Goal: Task Accomplishment & Management: Contribute content

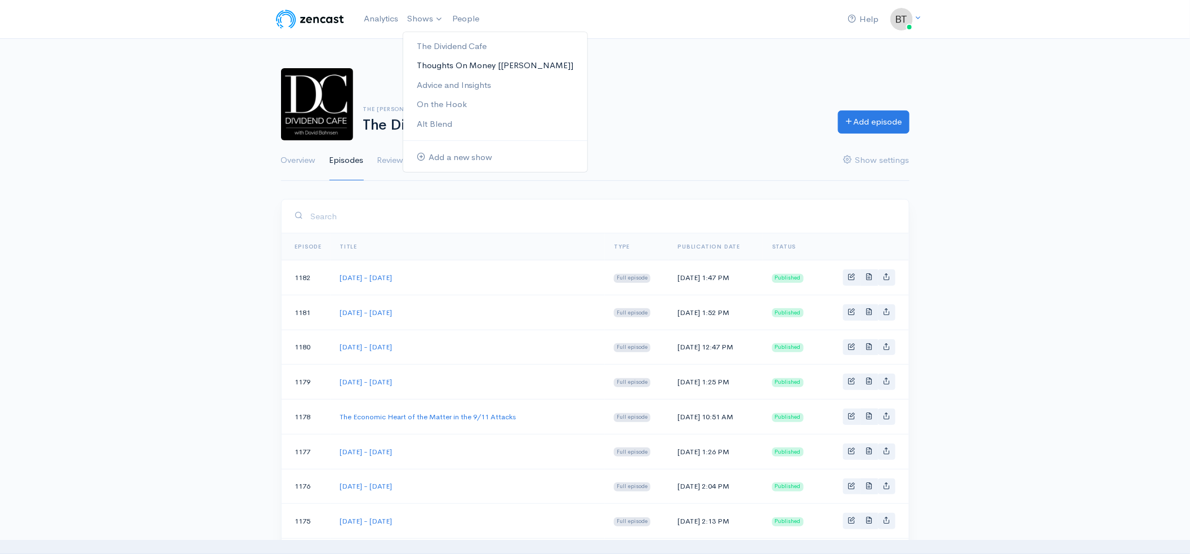
click at [424, 62] on link "Thoughts On Money [[PERSON_NAME]]" at bounding box center [495, 66] width 184 height 20
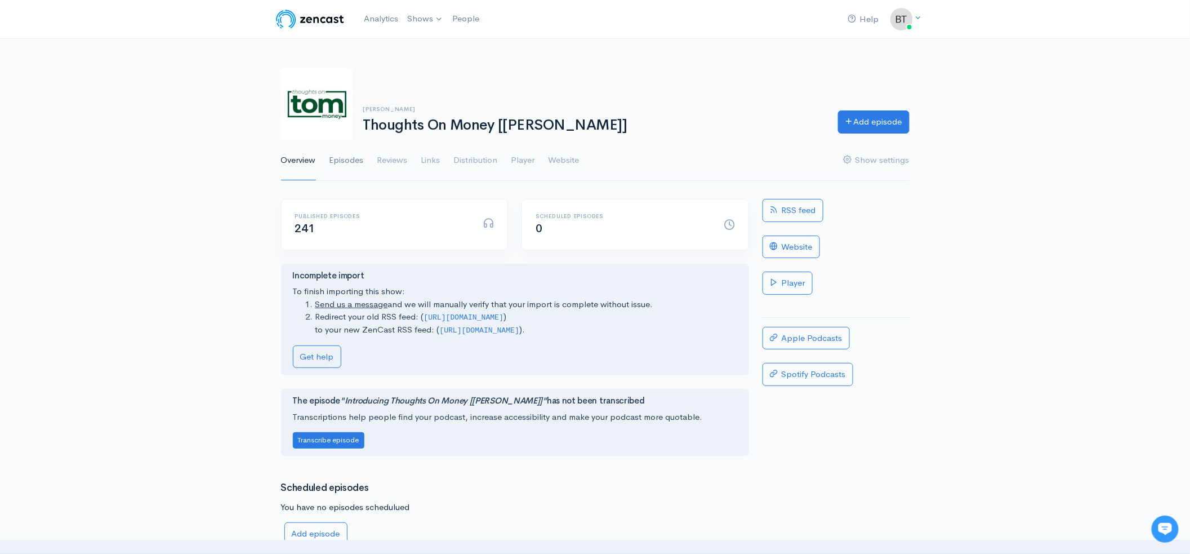
click at [346, 160] on link "Episodes" at bounding box center [346, 160] width 34 height 41
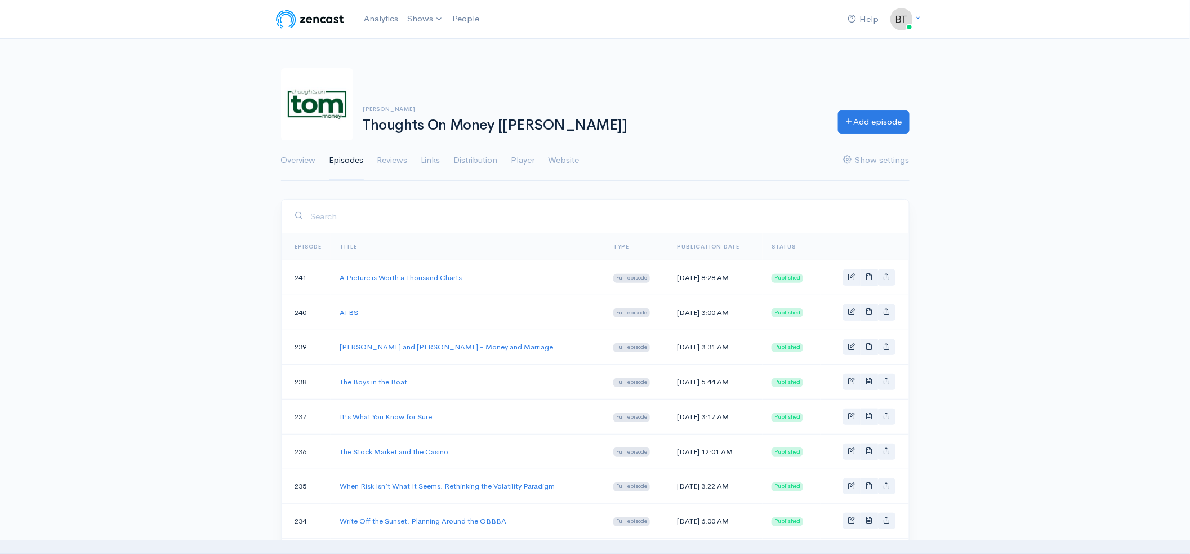
click at [858, 126] on link "Add episode" at bounding box center [874, 120] width 72 height 23
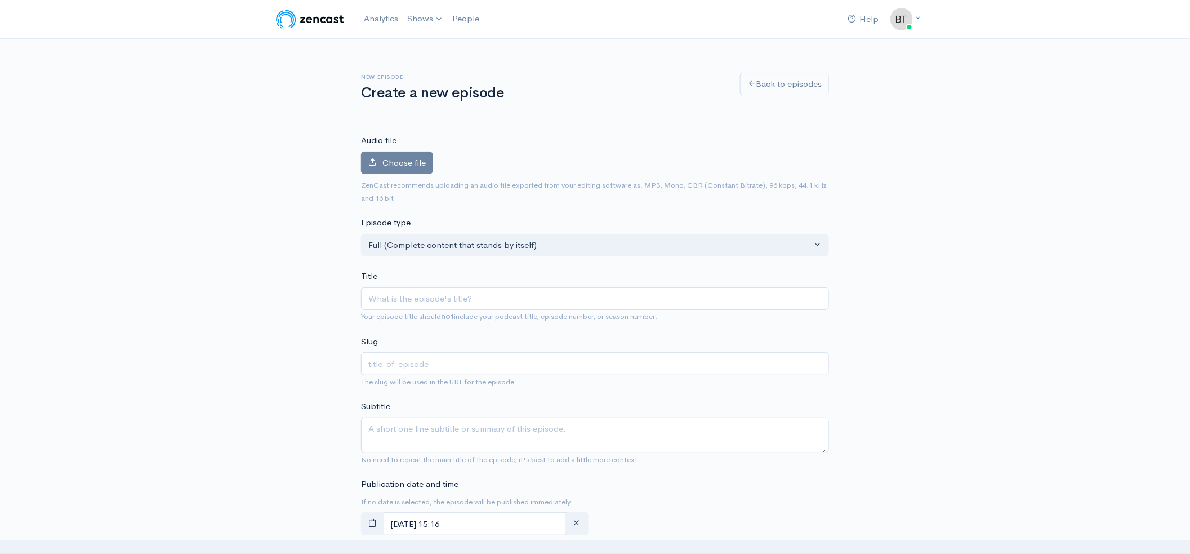
type input "A"
type input "a"
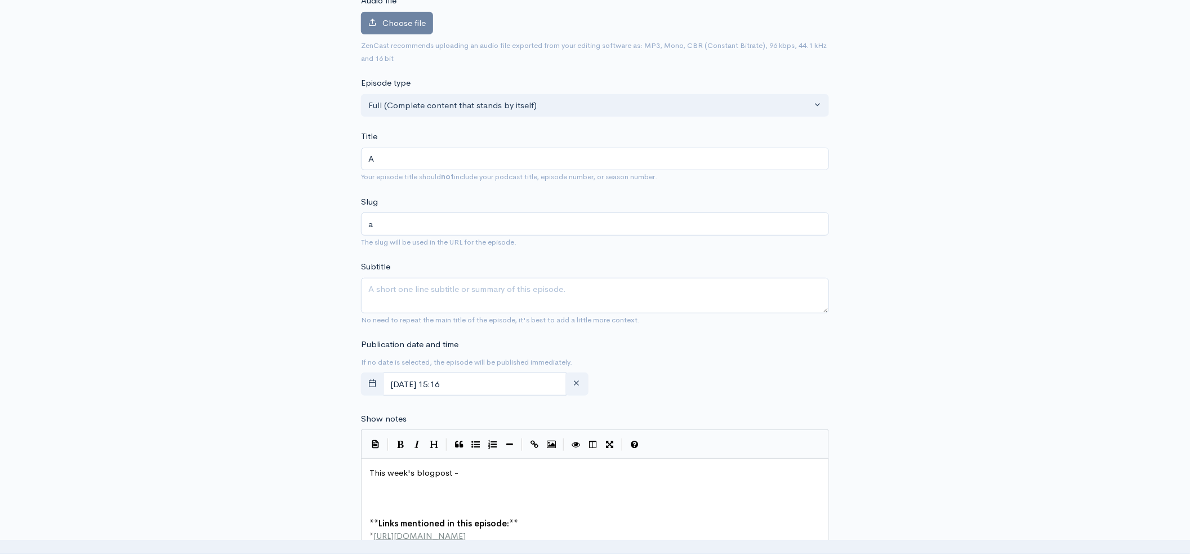
scroll to position [169, 0]
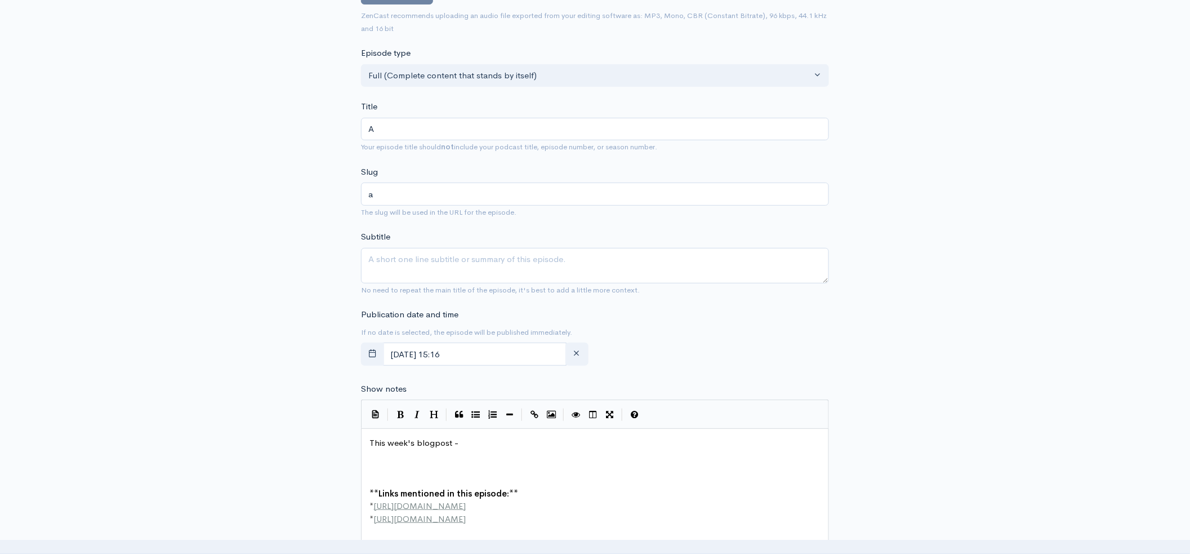
click at [378, 466] on pre "​" at bounding box center [598, 468] width 463 height 13
click at [1106, 180] on div "New episode Create a new episode Back to episodes Audio file Choose file 0 ZenC…" at bounding box center [595, 427] width 1190 height 1117
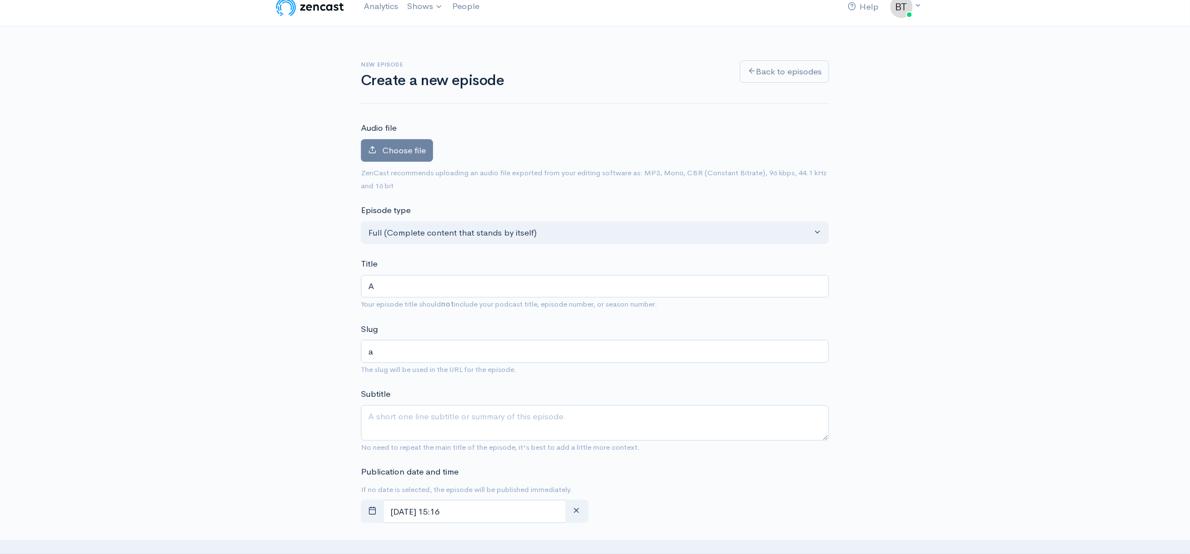
scroll to position [33, 0]
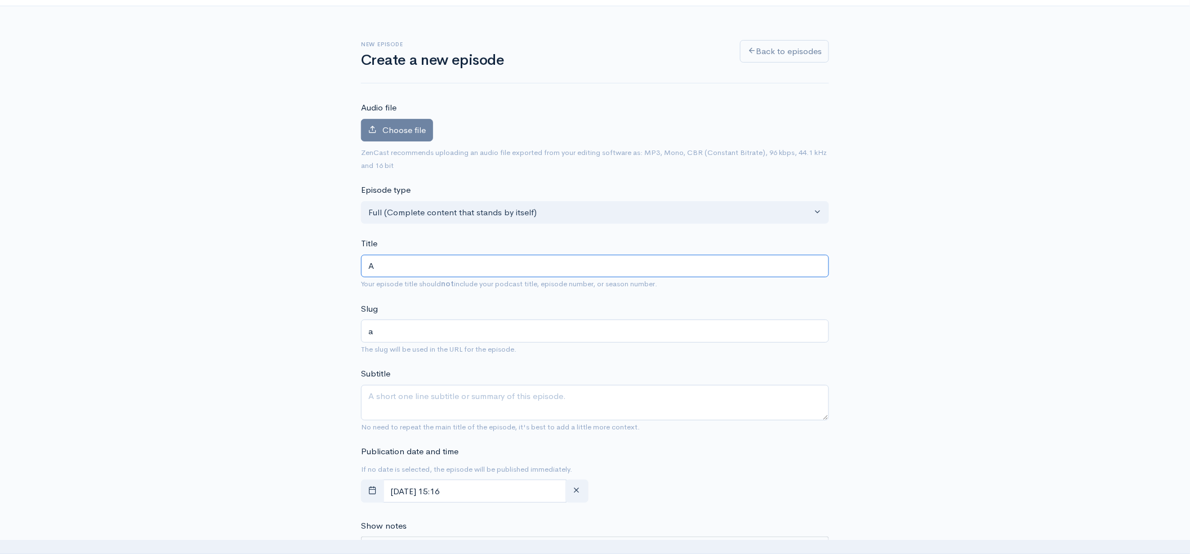
drag, startPoint x: 395, startPoint y: 267, endPoint x: 347, endPoint y: 265, distance: 48.5
click at [347, 265] on div "New episode Create a new episode Back to episodes Audio file Choose file 0 ZenC…" at bounding box center [595, 564] width 642 height 1117
type input "I"
type input "i"
type input "Is"
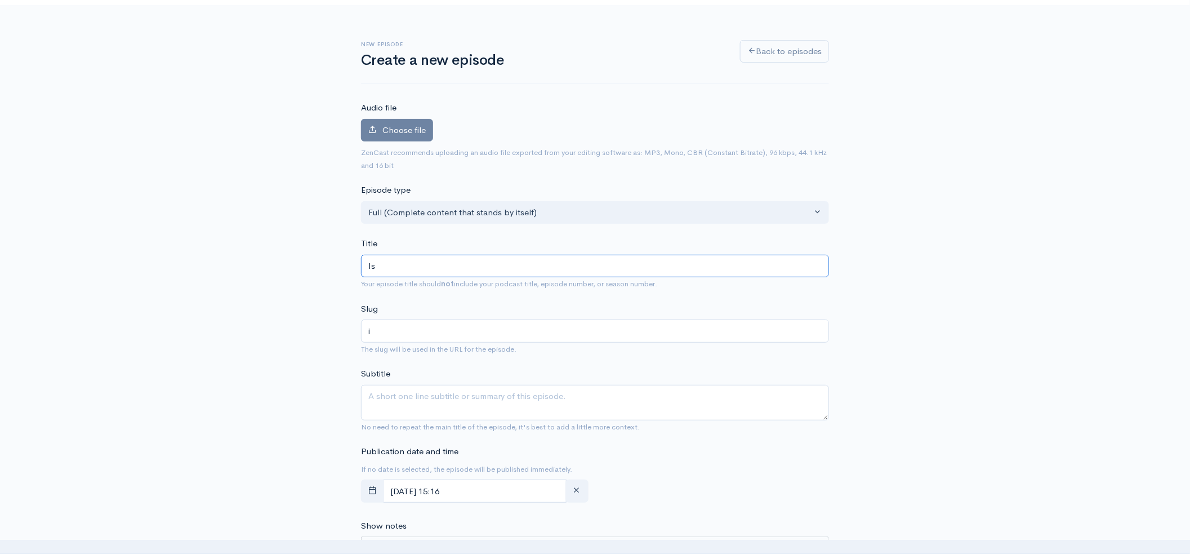
type input "is"
type input "Is Y"
type input "is-y"
type input "Is You"
type input "is-you"
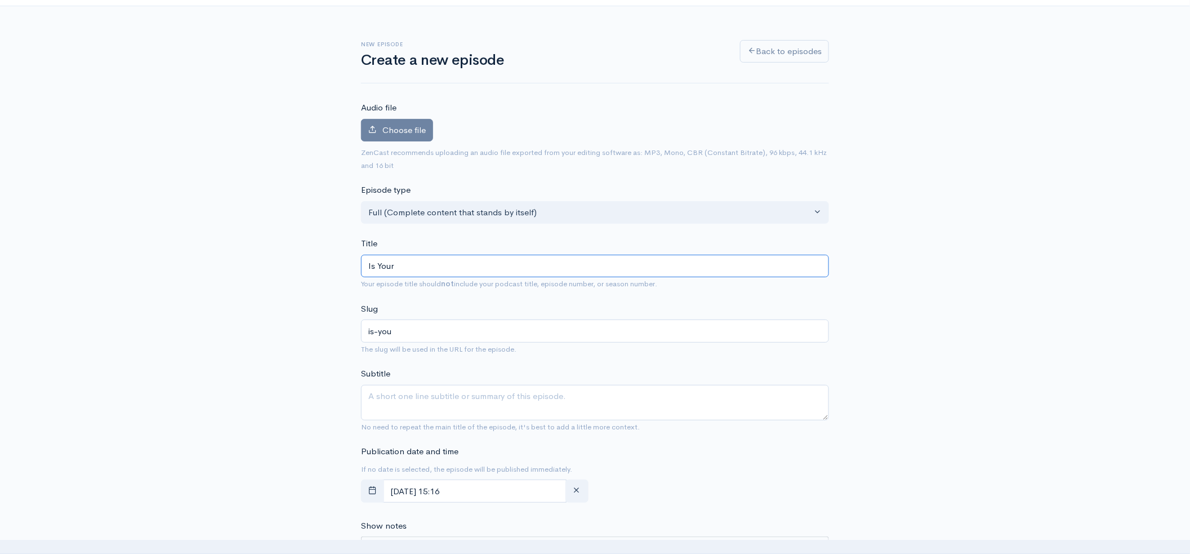
type input "Is Your"
type input "is-your"
type input "Is Your P"
type input "is-your-p"
type input "Is Your Por"
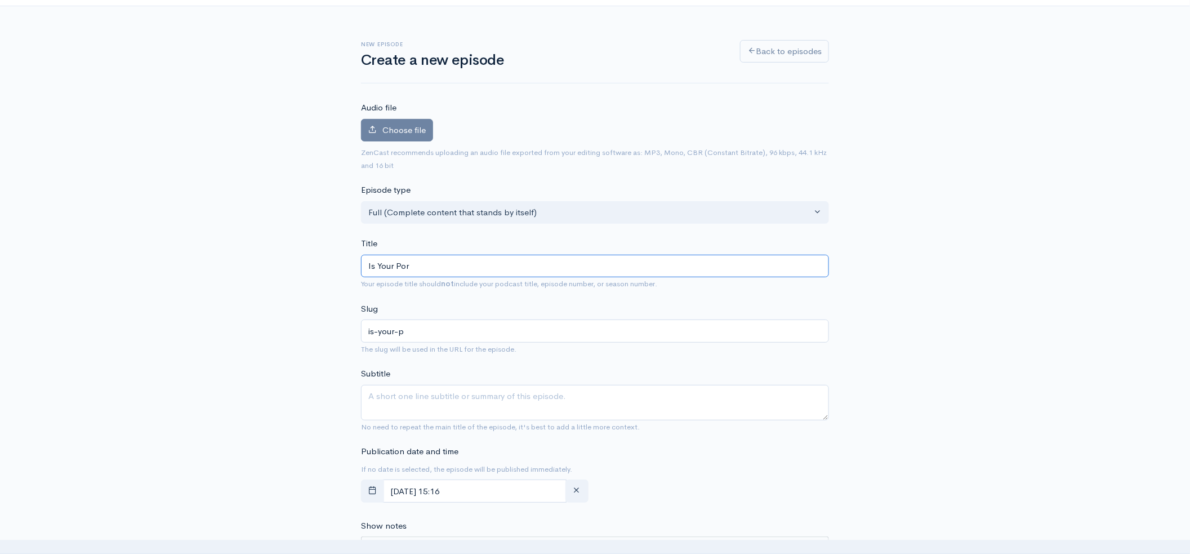
type input "is-your-por"
type input "Is Your Port"
type input "is-your-port"
type input "Is Your Portfo"
type input "is-your-portfo"
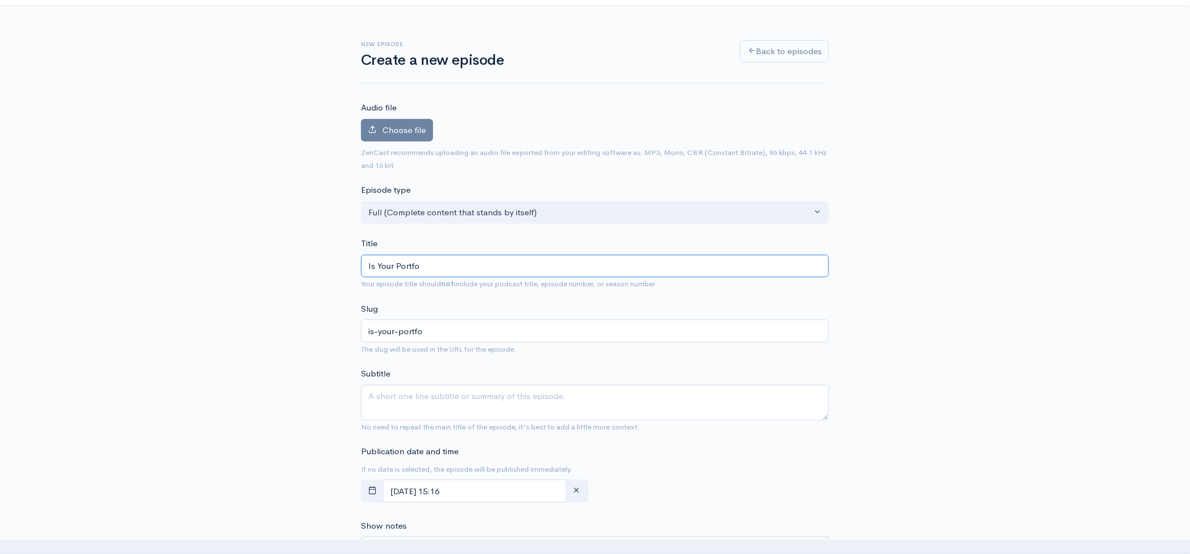
type input "Is Your Portfol"
type input "is-your-portfol"
type input "Is Your Portfoli"
type input "is-your-portfoli"
type input "Is Your Portfolion"
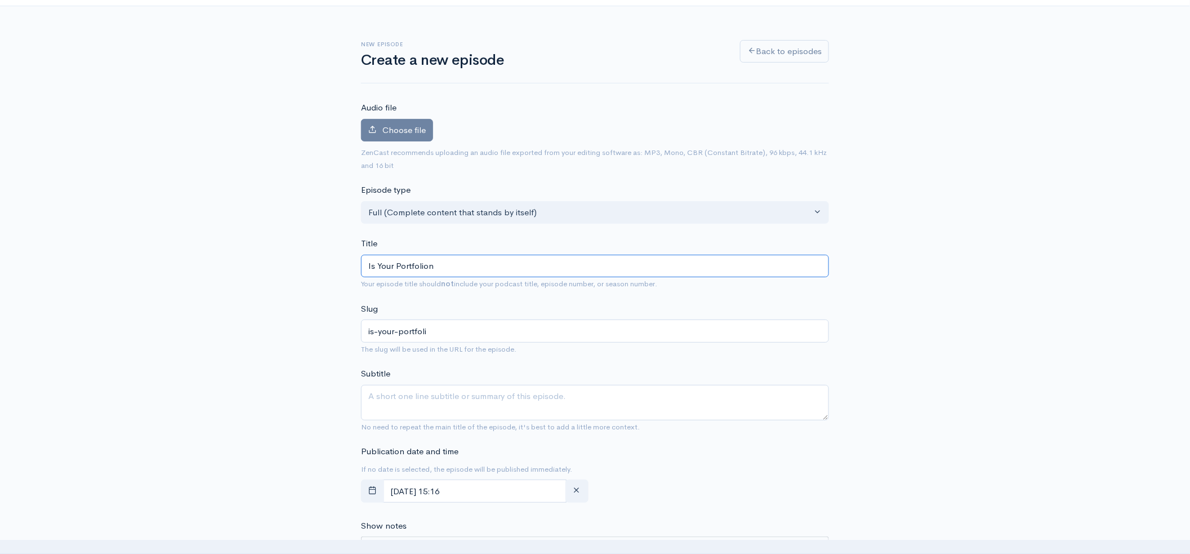
type input "is-your-portfolion"
type input "Is Your Portfolion K"
type input "is-your-portfolion-k"
type input "Is Your Portfolion"
type input "is-your-portfolion"
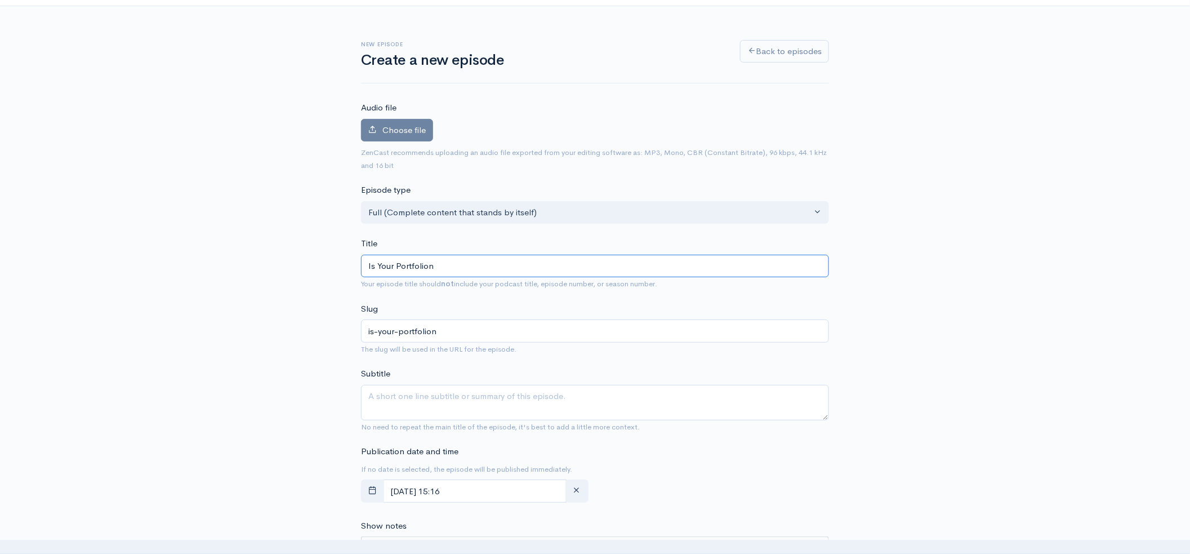
type input "Is Your Portfolio"
type input "is-your-portfolio"
type input "Is Your Portfolio K"
type input "is-your-portfolio-k"
type input "Is Your Portfolio Ke"
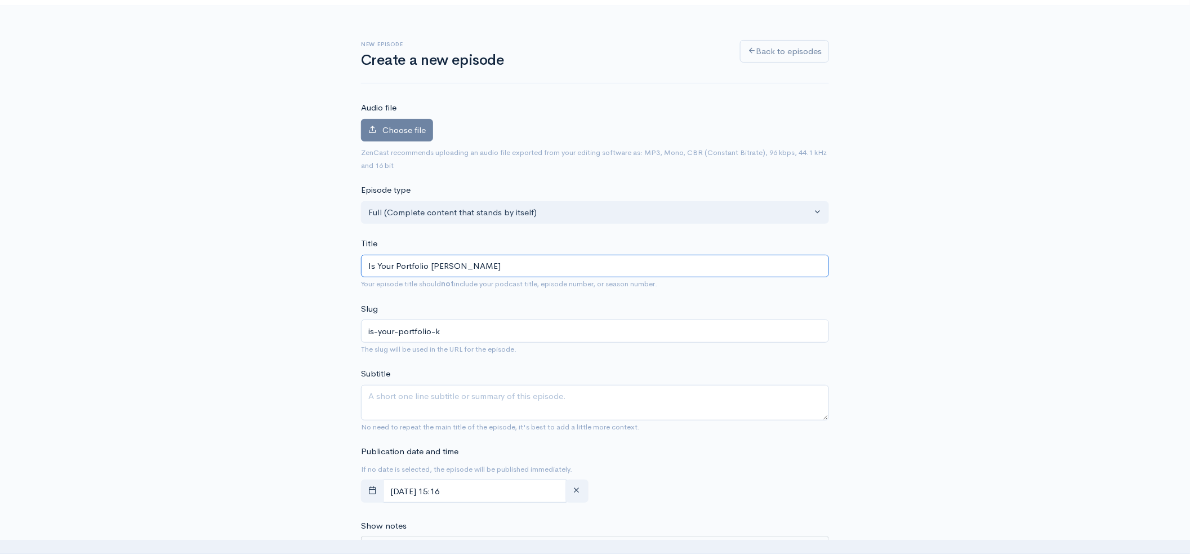
type input "is-your-portfolio-ke"
type input "Is Your Portfolio Kee"
type input "is-your-portfolio-kee"
type input "Is Your Portfolio Keep"
type input "is-your-portfolio-keep"
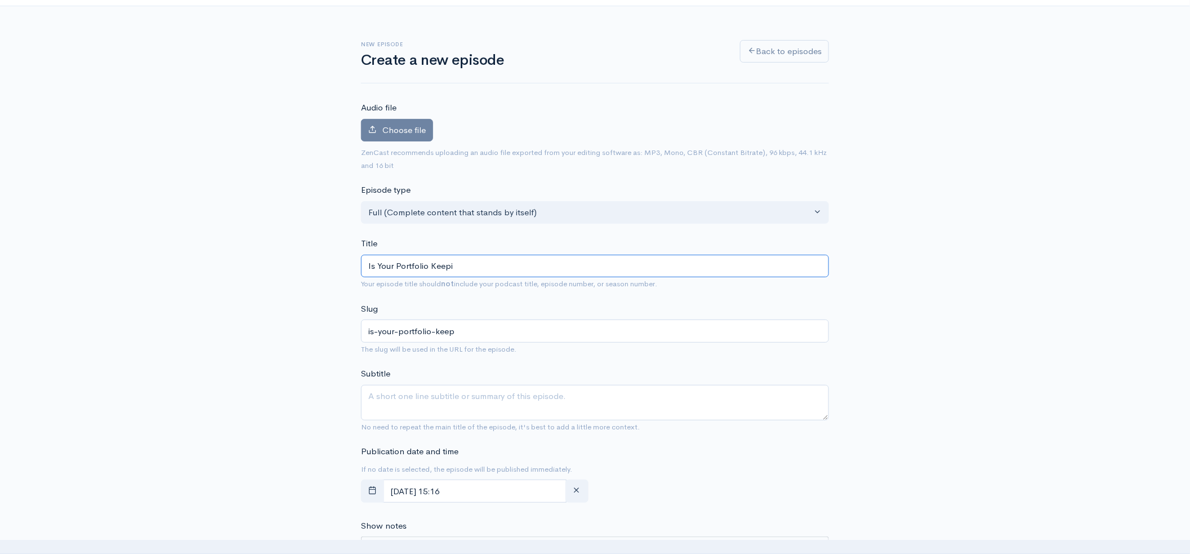
type input "Is Your Portfolio Keepin"
type input "is-your-portfolio-keepin"
type input "Is Your Portfolio Keeping"
type input "is-your-portfolio-keeping"
type input "Is Your Portfolio Keeping U"
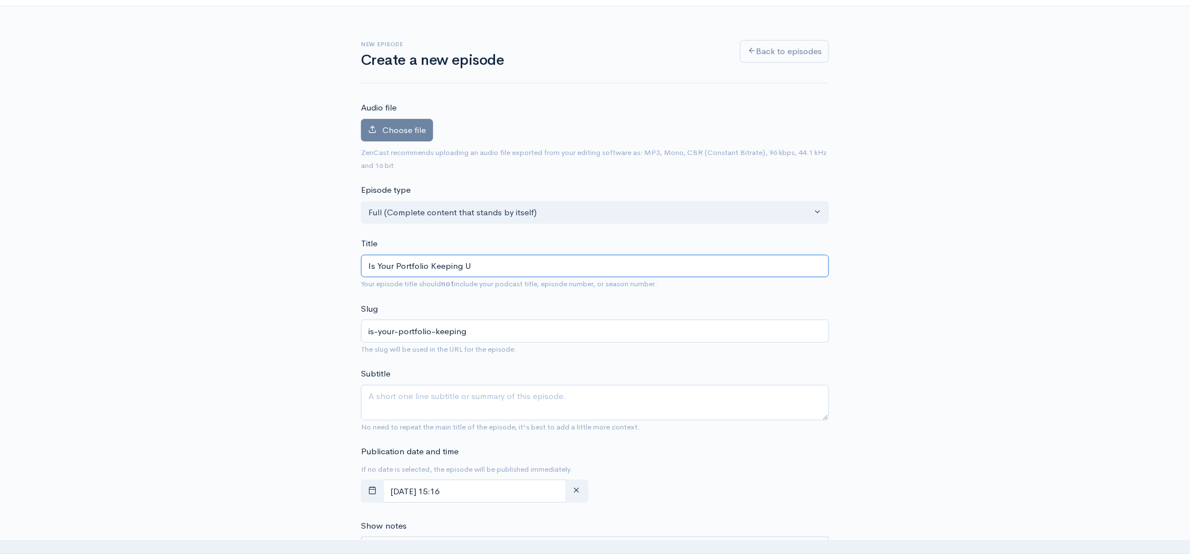
type input "is-your-portfolio-keeping-u"
type input "Is Your Portfolio Keeping Up"
type input "is-your-portfolio-keeping-up"
type input "Is Your Portfolio Keeping Up wi"
type input "is-your-portfolio-keeping-up-wi"
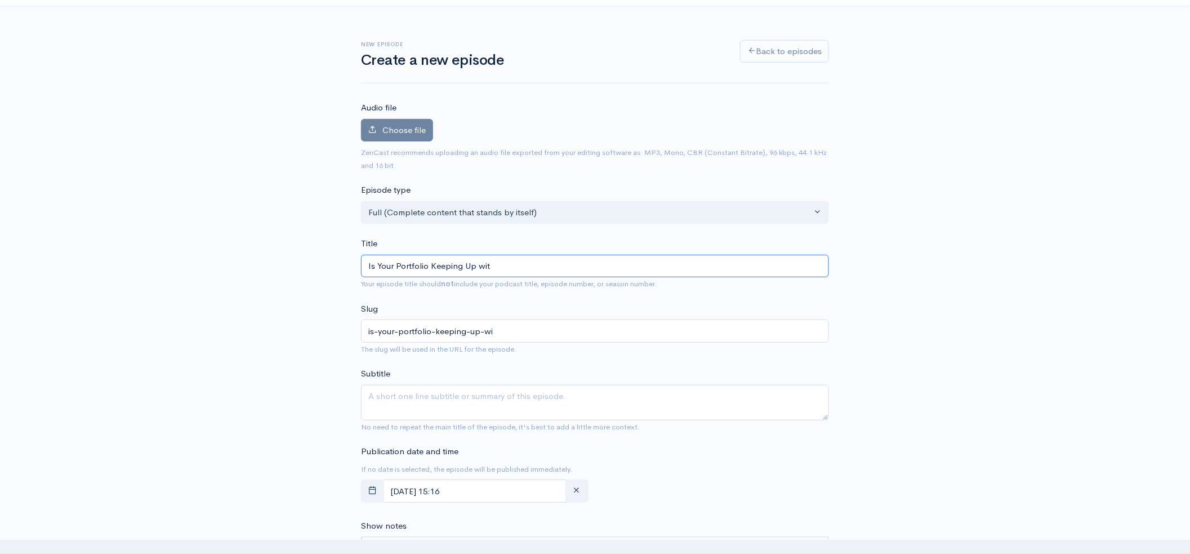
type input "Is Your Portfolio Keeping Up with"
type input "is-your-portfolio-keeping-up-with"
type input "Is Your Portfolio Keeping Up with I"
type input "is-your-portfolio-keeping-up-with-i"
type input "Is Your Portfolio Keeping Up with In"
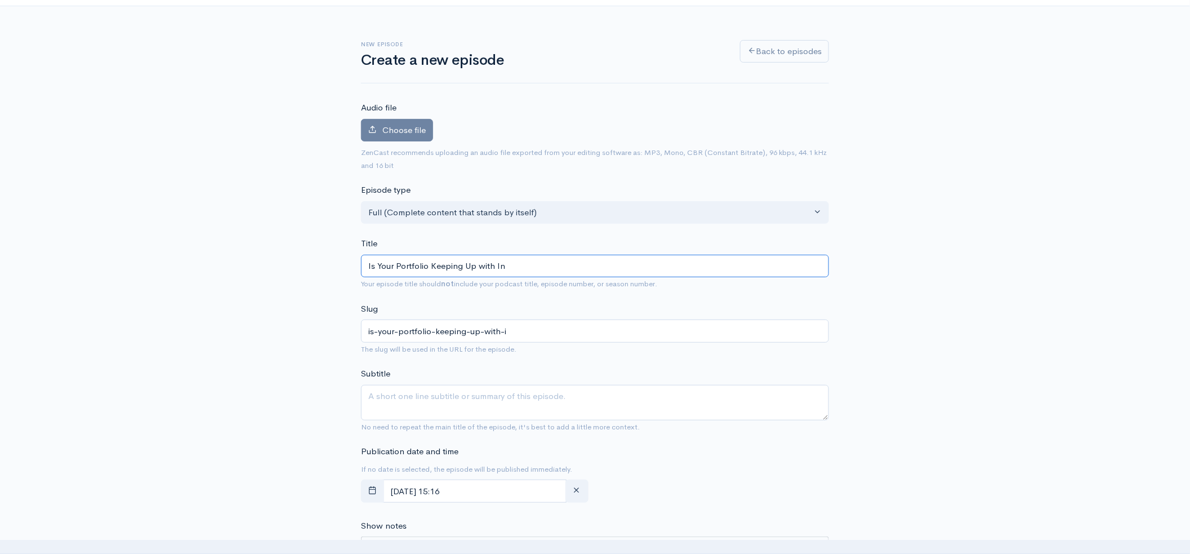
type input "is-your-portfolio-keeping-up-with-in"
type input "Is Your Portfolio Keeping Up with Inf"
type input "is-your-portfolio-keeping-up-with-inf"
type input "Is Your Portfolio Keeping Up with Infl"
type input "is-your-portfolio-keeping-up-with-infl"
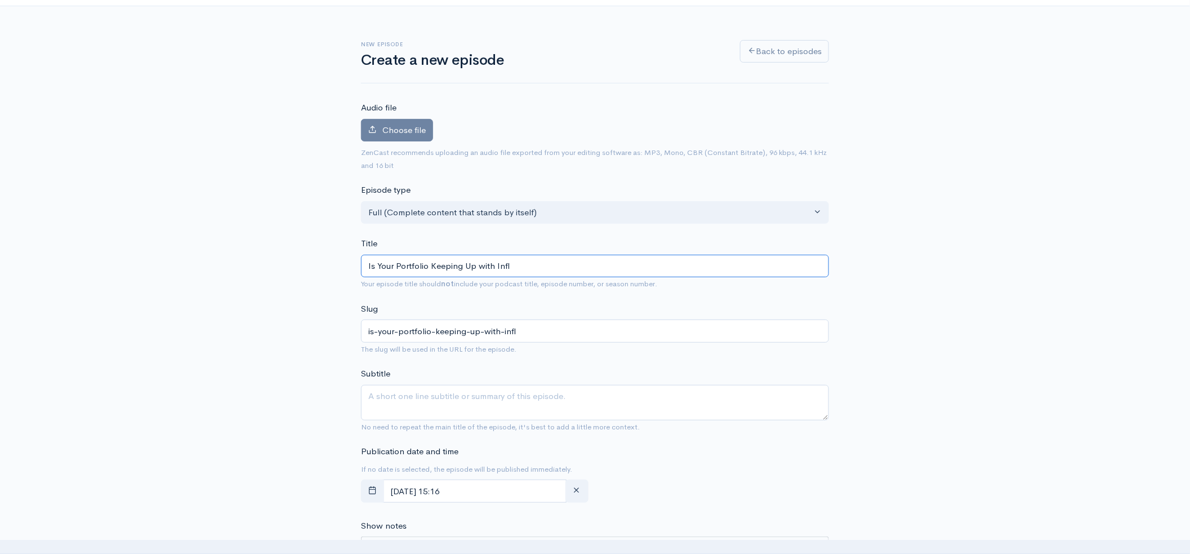
type input "Is Your Portfolio Keeping Up with Infla"
type input "is-your-portfolio-keeping-up-with-infla"
type input "Is Your Portfolio Keeping Up with Inflatio"
type input "is-your-portfolio-keeping-up-with-inflatio"
type input "Is Your Portfolio Keeping Up with Inflation"
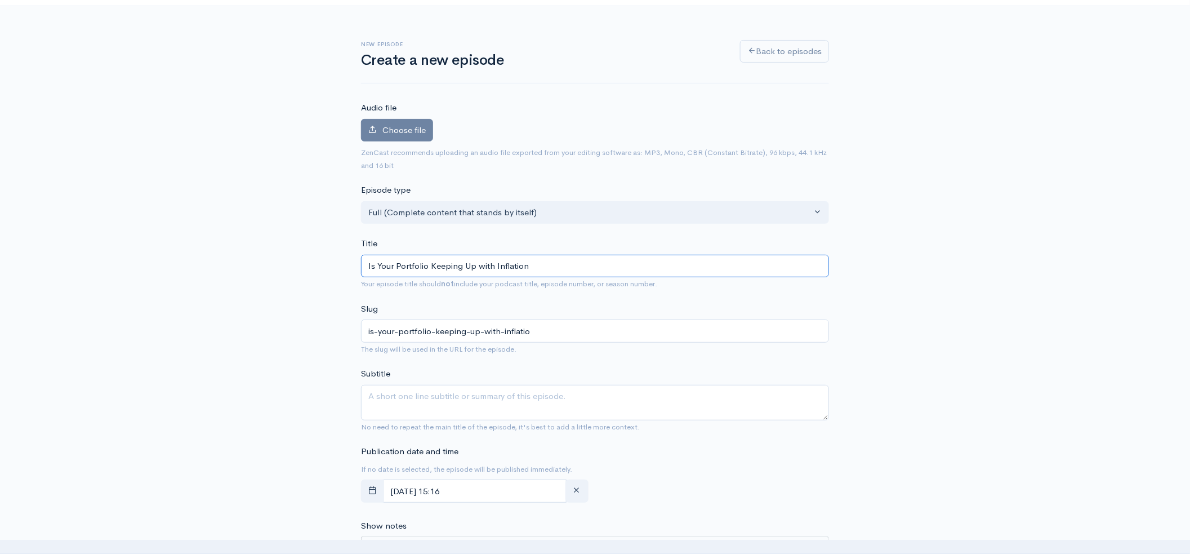
type input "is-your-portfolio-keeping-up-with-inflation"
type input "Is Your Portfolio Keeping Up with Inflation?"
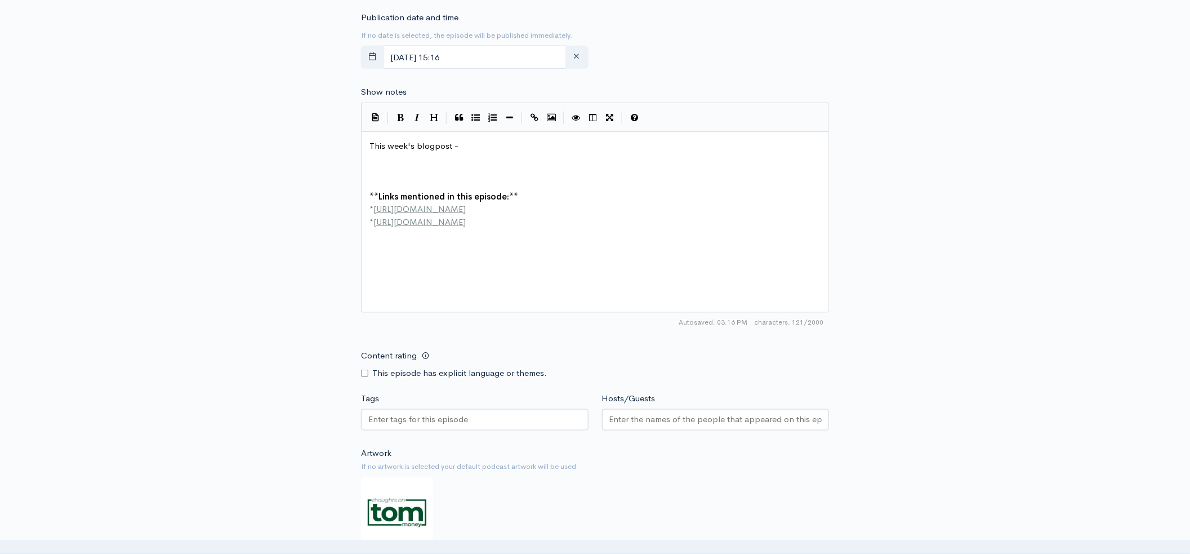
scroll to position [485, 0]
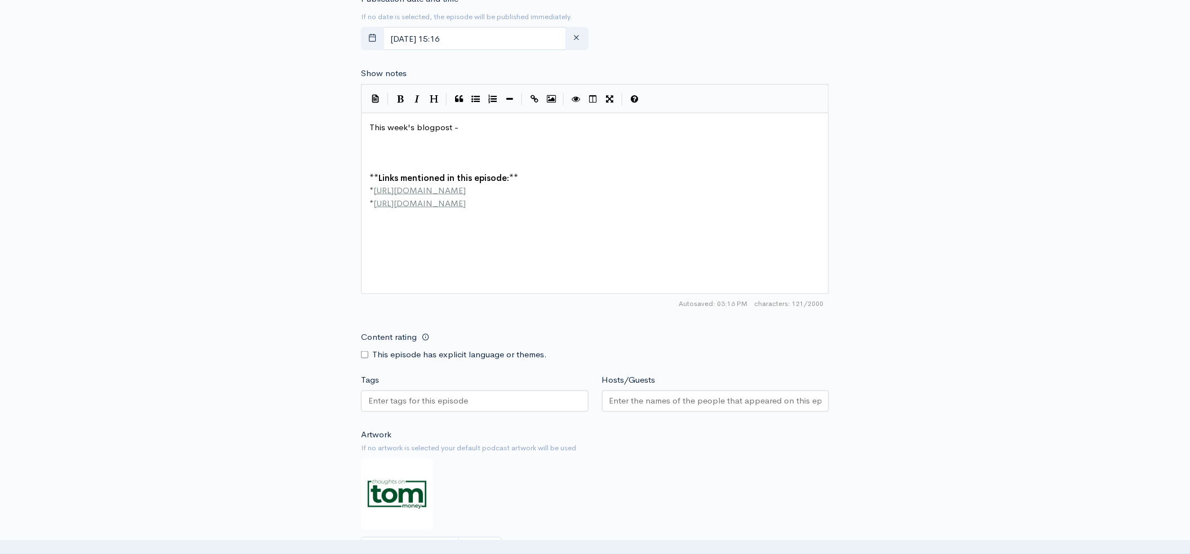
click at [378, 149] on pre "​" at bounding box center [598, 152] width 463 height 13
paste textarea
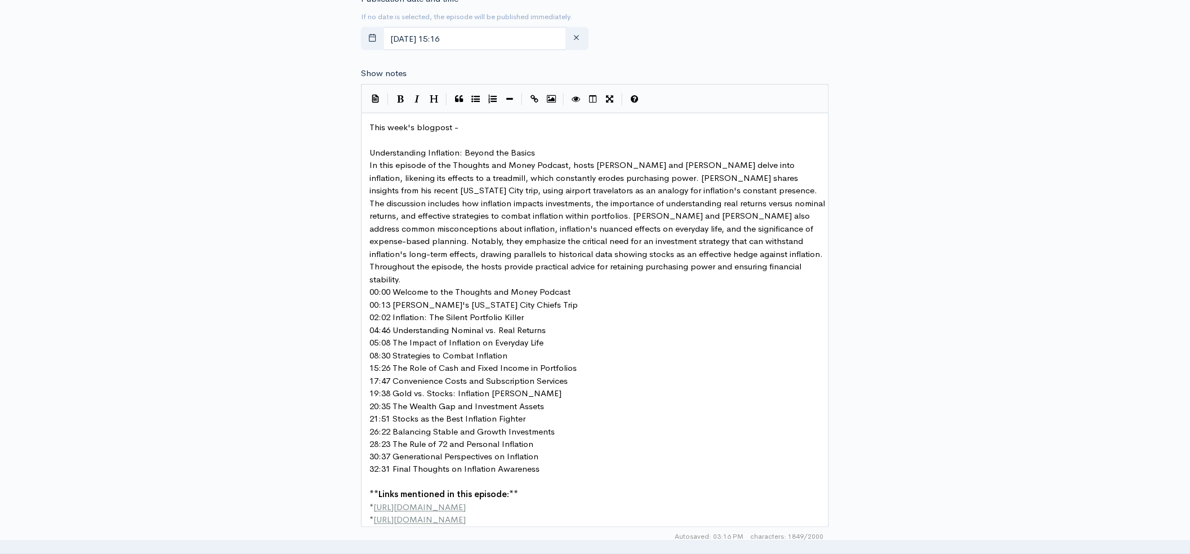
click at [561, 148] on pre "Understanding Inflation: Beyond the Basics" at bounding box center [598, 152] width 463 height 13
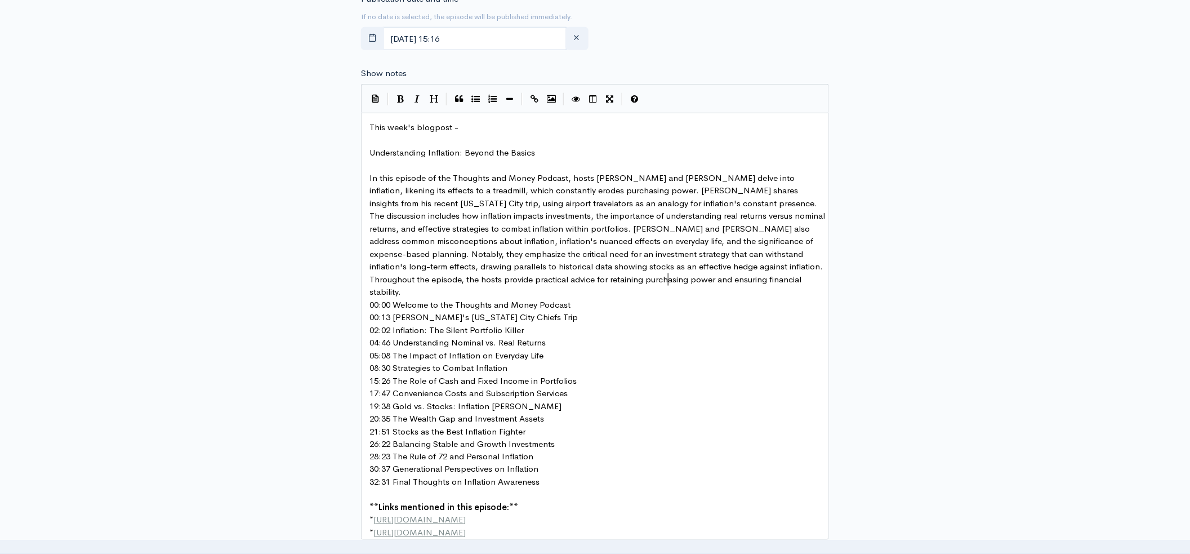
click at [679, 279] on pre "In this episode of the Thoughts and Money Podcast, hosts [PERSON_NAME] and [PER…" at bounding box center [598, 235] width 463 height 127
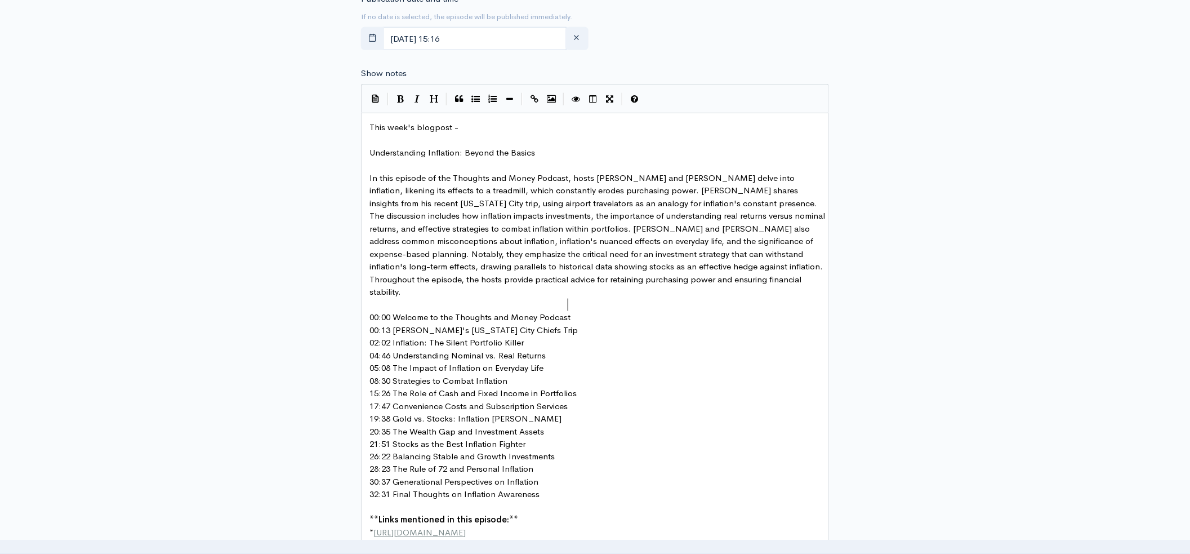
click at [575, 311] on pre "00:00 Welcome to the Thoughts and Money Podcast" at bounding box center [598, 317] width 463 height 13
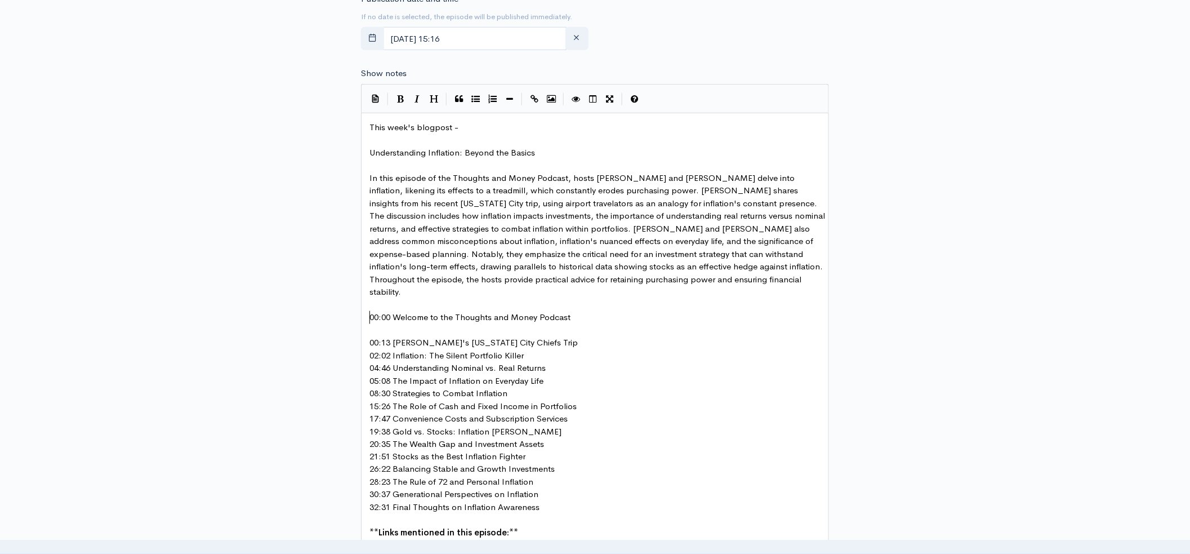
click at [520, 336] on pre "00:13 [PERSON_NAME]'s [US_STATE] City Chiefs Trip" at bounding box center [598, 342] width 463 height 13
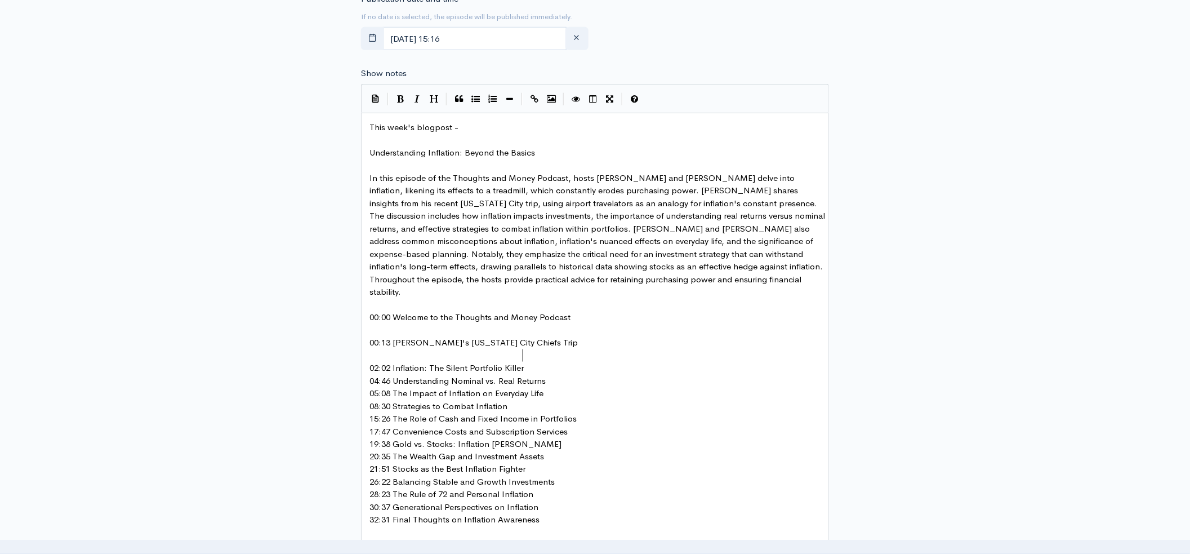
click at [532, 362] on pre "02:02 Inflation: The Silent Portfolio Killer" at bounding box center [598, 368] width 463 height 13
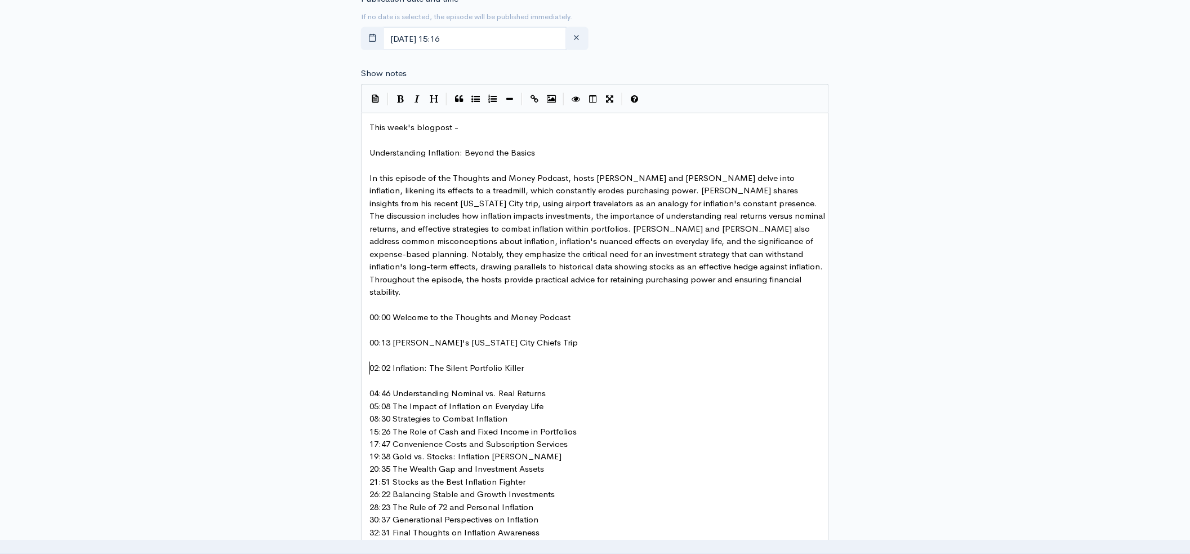
click at [556, 387] on pre "04:46 Understanding Nominal vs. Real Returns" at bounding box center [598, 393] width 463 height 13
click at [556, 412] on pre "05:08 The Impact of Inflation on Everyday Life" at bounding box center [598, 418] width 463 height 13
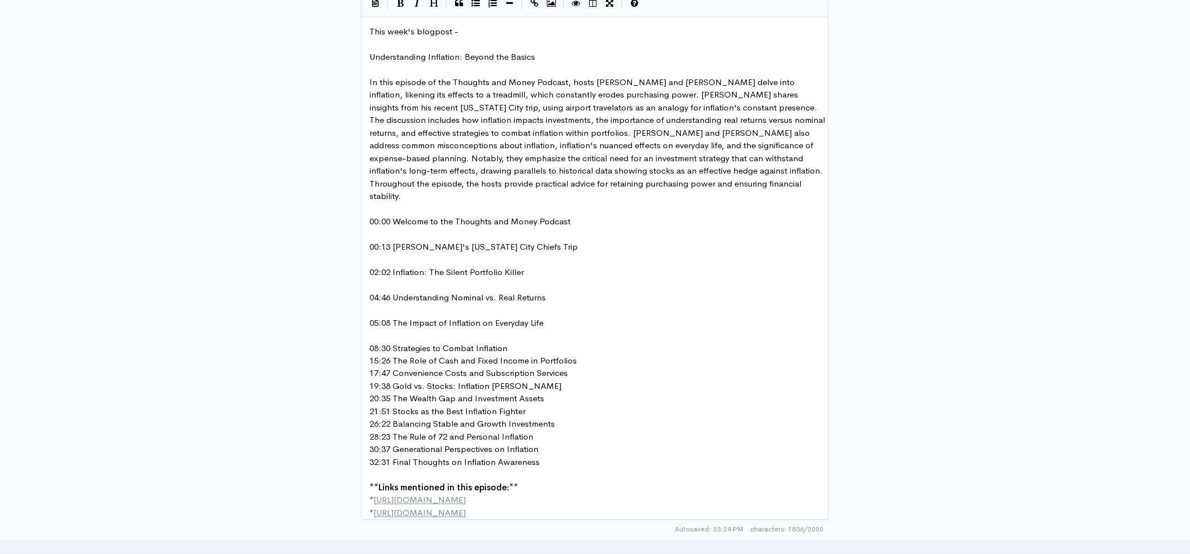
scroll to position [633, 0]
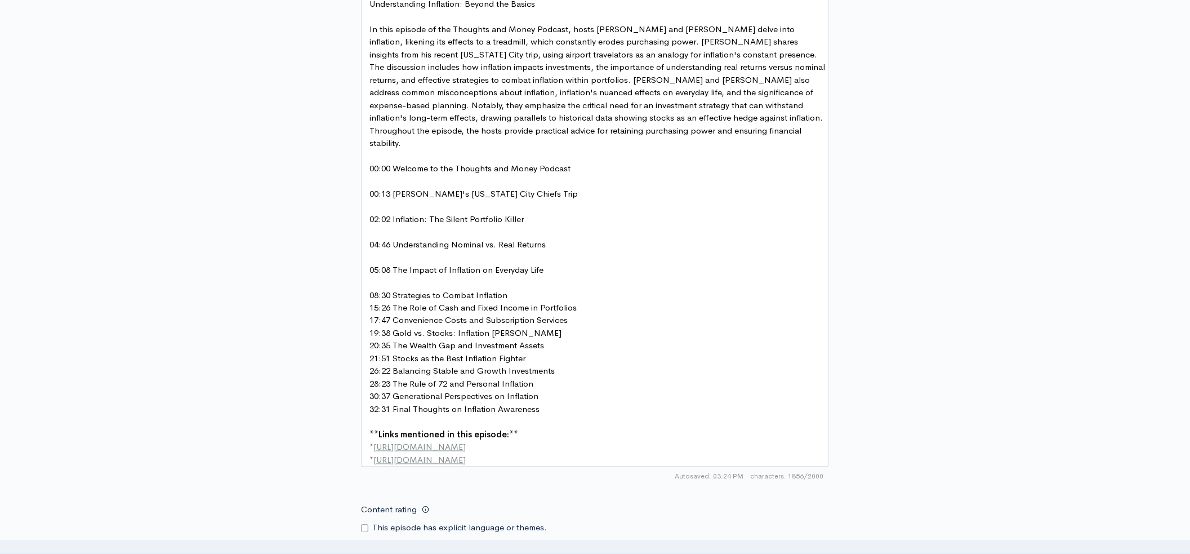
click at [512, 289] on pre "08:30 Strategies to Combat Inflation" at bounding box center [598, 295] width 463 height 13
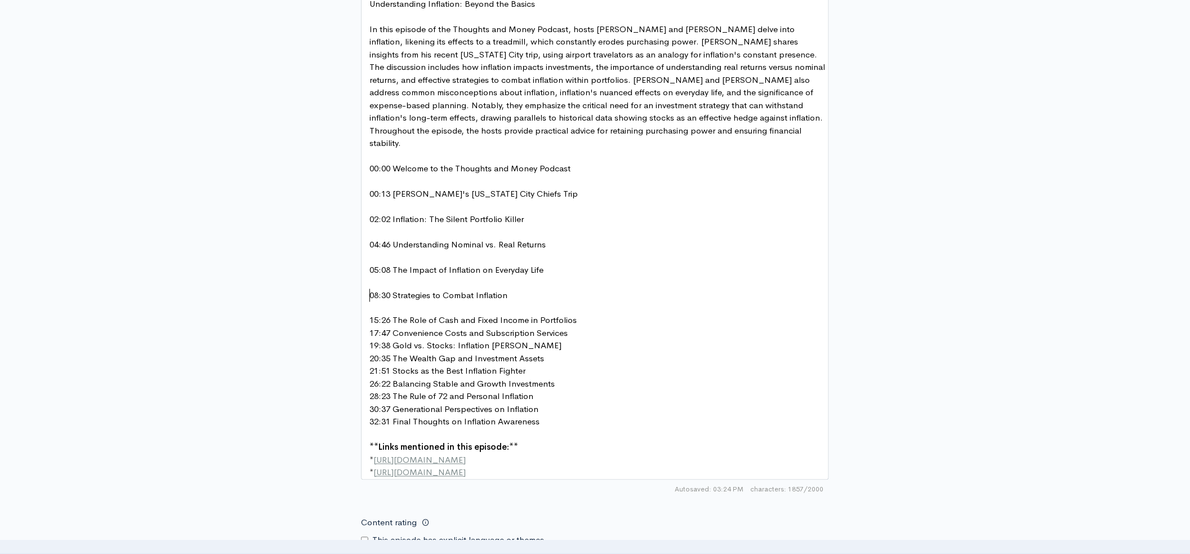
click at [586, 314] on pre "15:26 The Role of Cash and Fixed Income in Portfolios" at bounding box center [598, 320] width 463 height 13
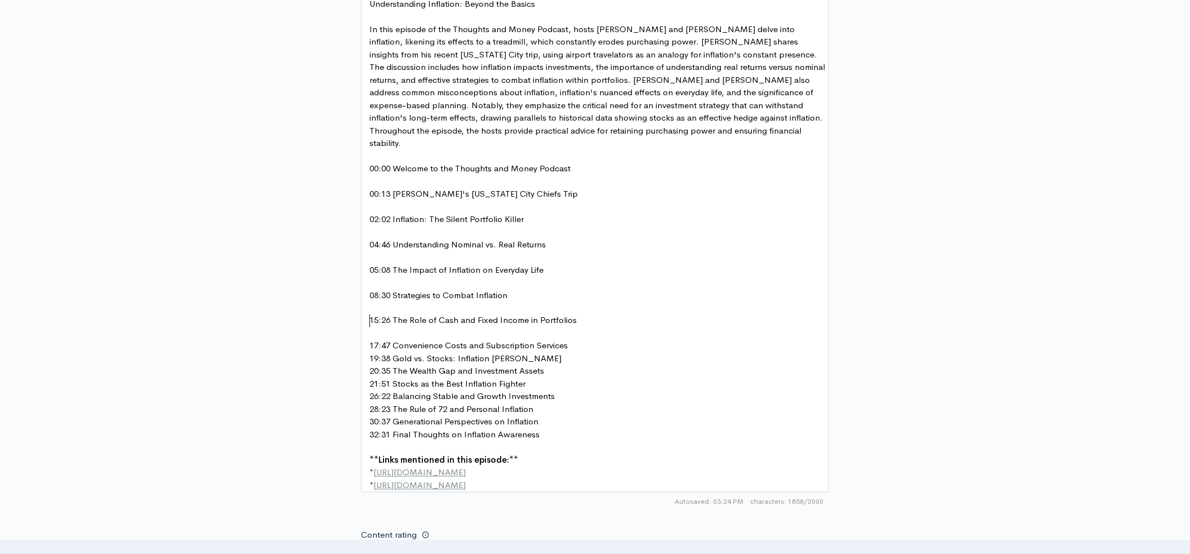
click at [583, 340] on pre "17:47 Convenience Costs and Subscription Services" at bounding box center [598, 346] width 463 height 13
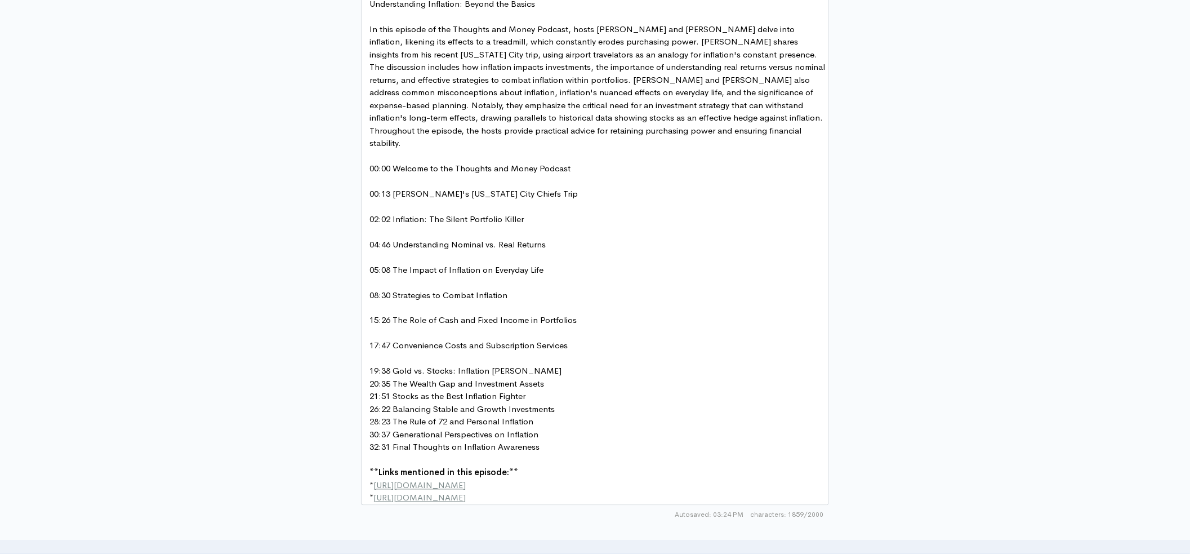
click at [534, 365] on pre "19:38 Gold vs. Stocks: Inflation [PERSON_NAME]" at bounding box center [598, 371] width 463 height 13
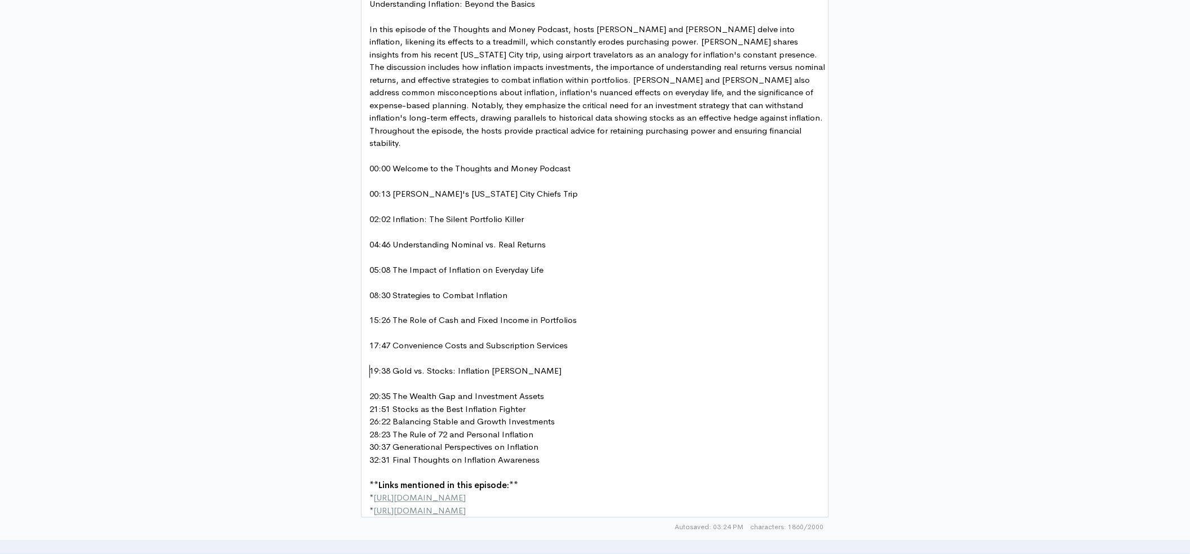
click at [545, 390] on pre "20:35 The Wealth Gap and Investment Assets" at bounding box center [598, 396] width 463 height 13
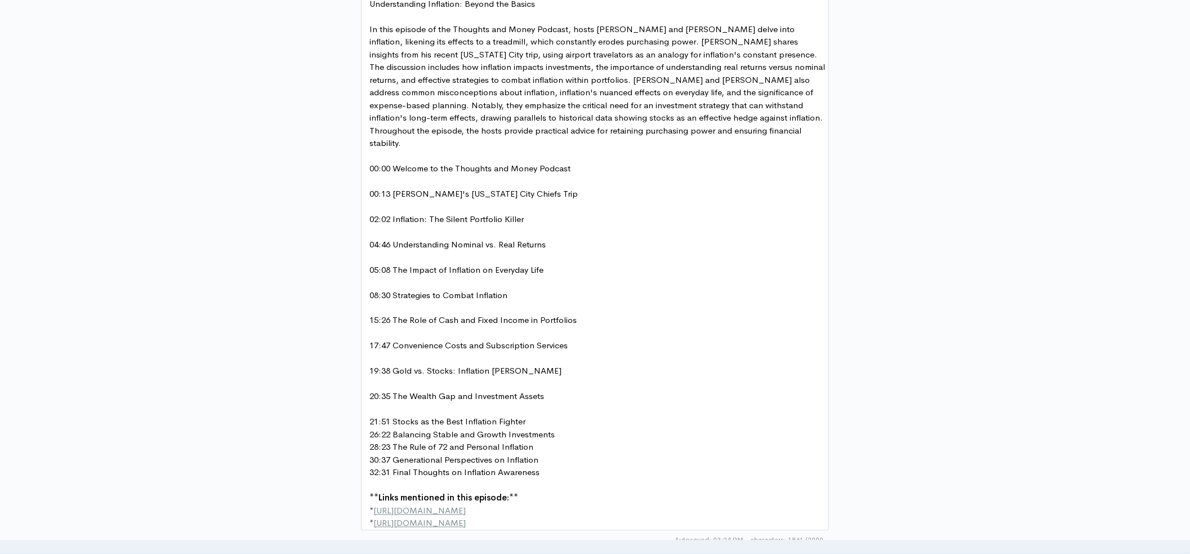
click at [537, 416] on pre "21:51 Stocks as the Best Inflation Fighter" at bounding box center [598, 422] width 463 height 13
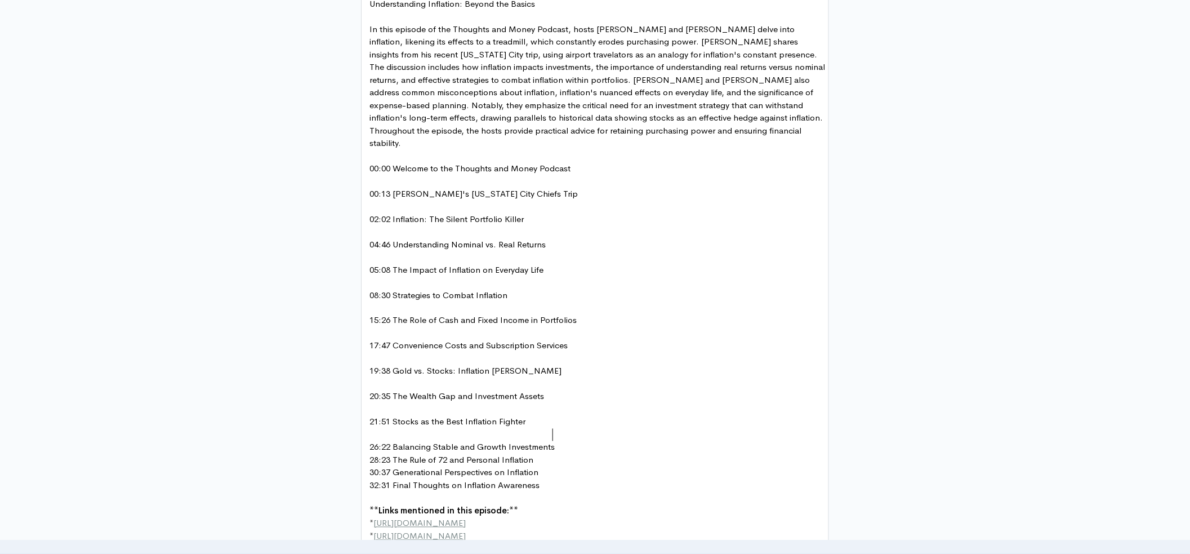
click at [568, 441] on pre "26:22 Balancing Stable and Growth Investments" at bounding box center [598, 447] width 463 height 13
click at [540, 466] on pre "28:23 The Rule of 72 and Personal Inflation" at bounding box center [598, 472] width 463 height 13
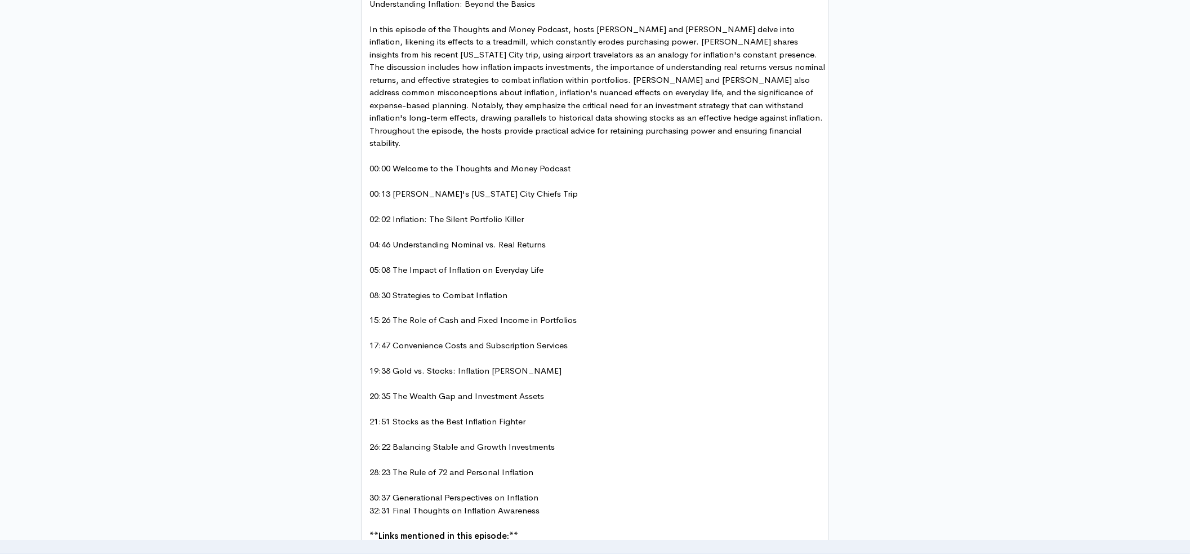
click at [546, 492] on pre "30:37 Generational Perspectives on Inflation" at bounding box center [598, 498] width 463 height 13
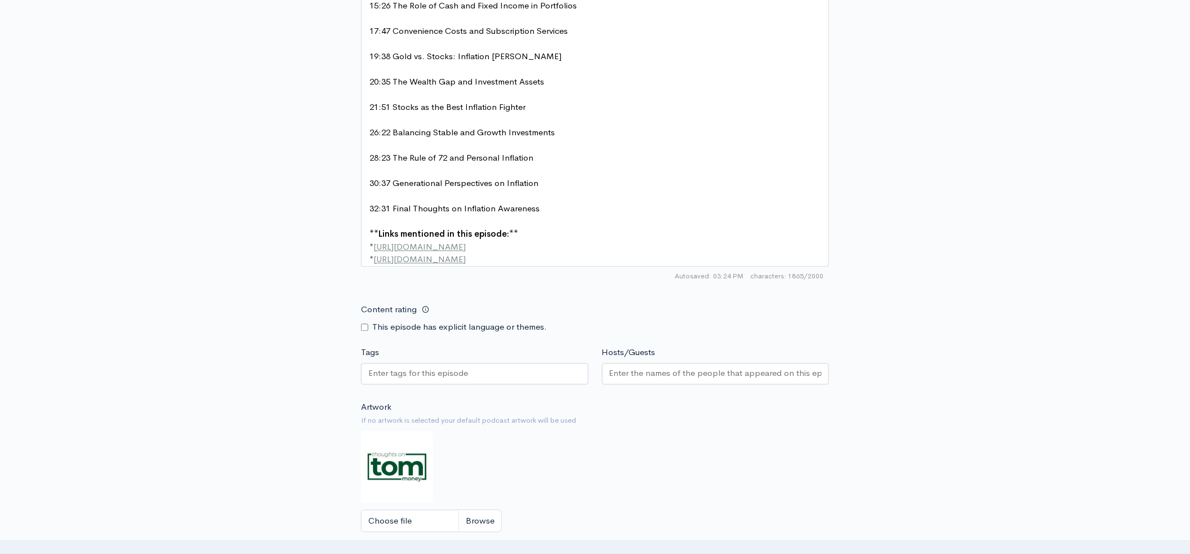
scroll to position [1053, 0]
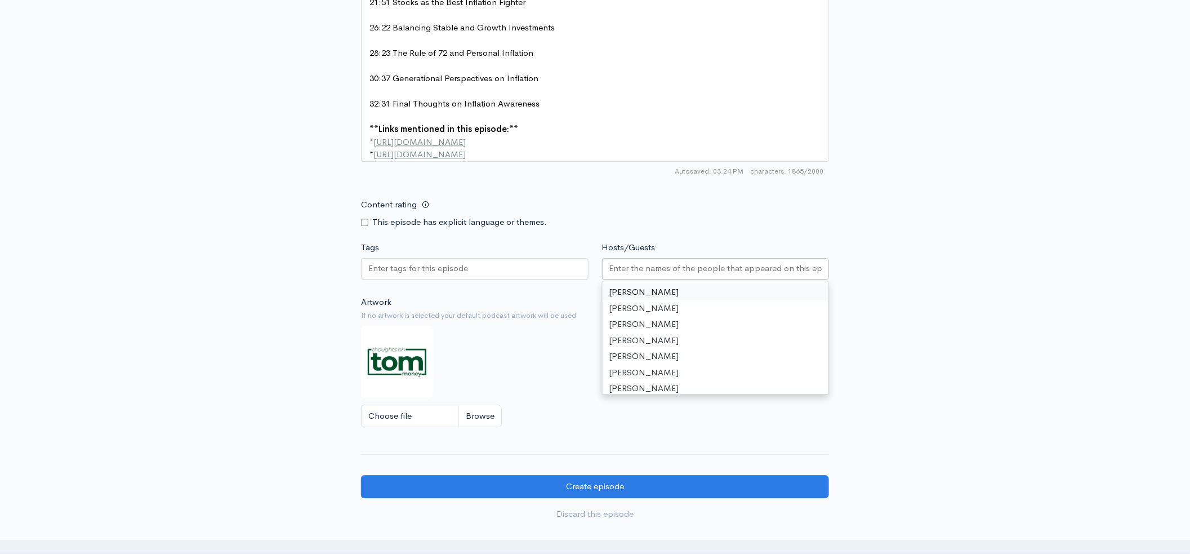
click at [677, 265] on input "Hosts/Guests" at bounding box center [715, 268] width 213 height 13
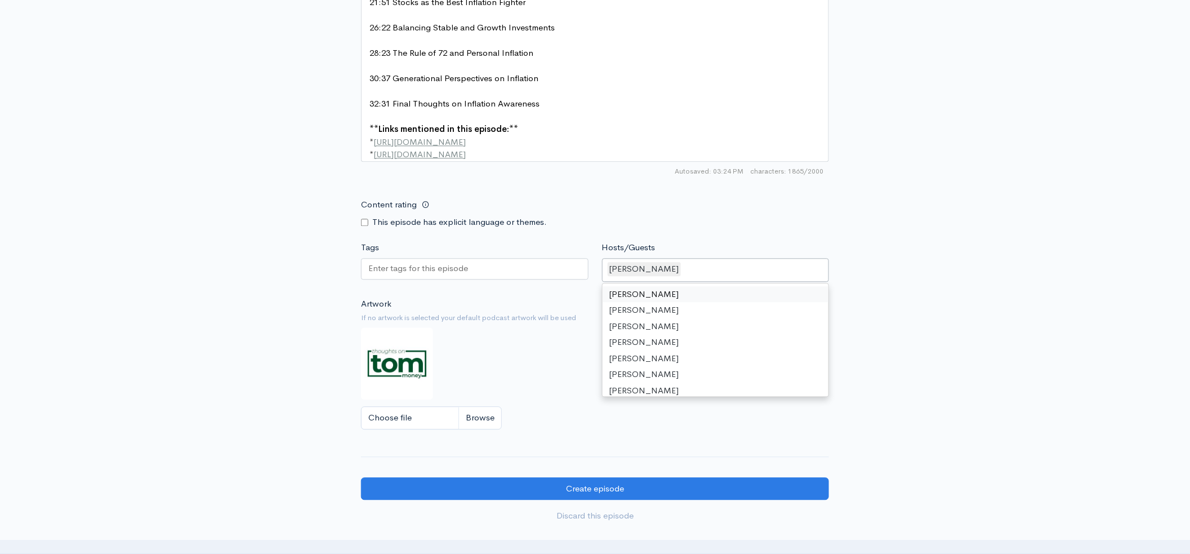
click at [698, 261] on div "[PERSON_NAME]" at bounding box center [715, 270] width 227 height 24
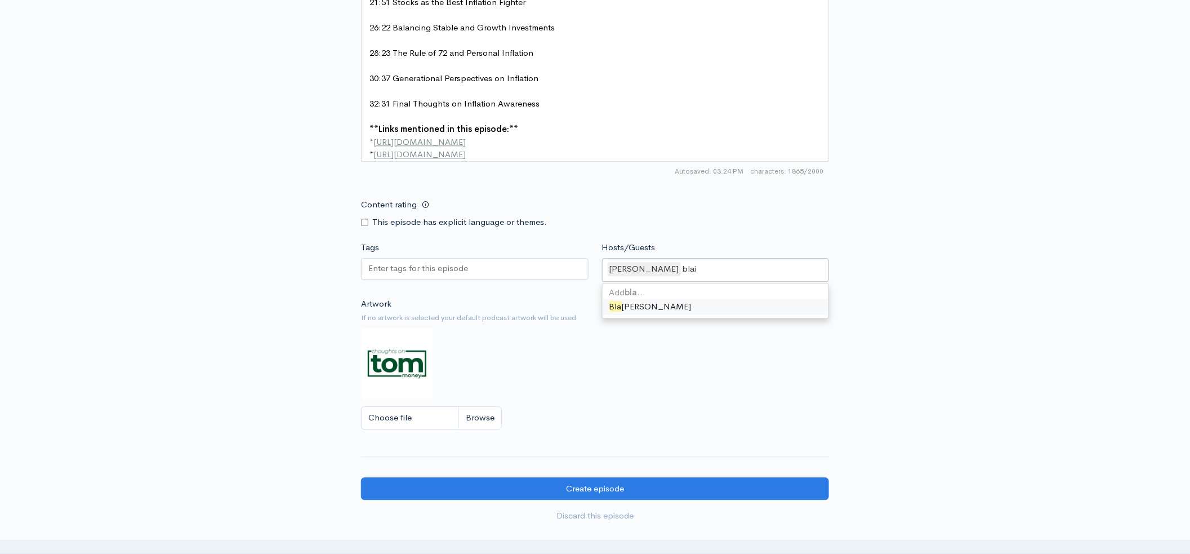
type input "blain"
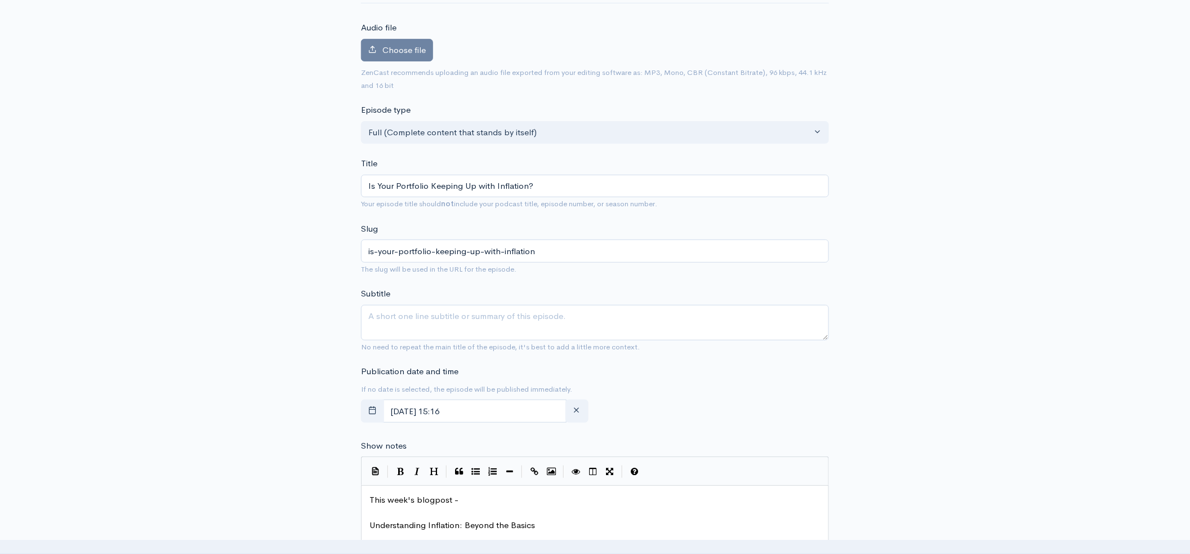
scroll to position [67, 0]
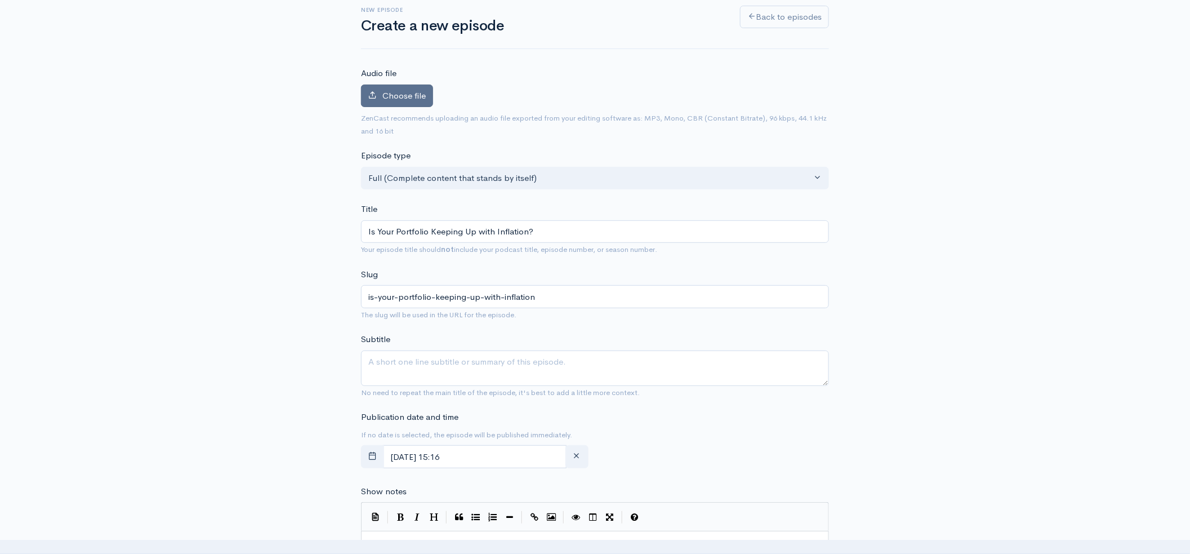
click at [419, 100] on label "Choose file" at bounding box center [397, 95] width 72 height 23
click at [0, 0] on input "Choose file" at bounding box center [0, 0] width 0 height 0
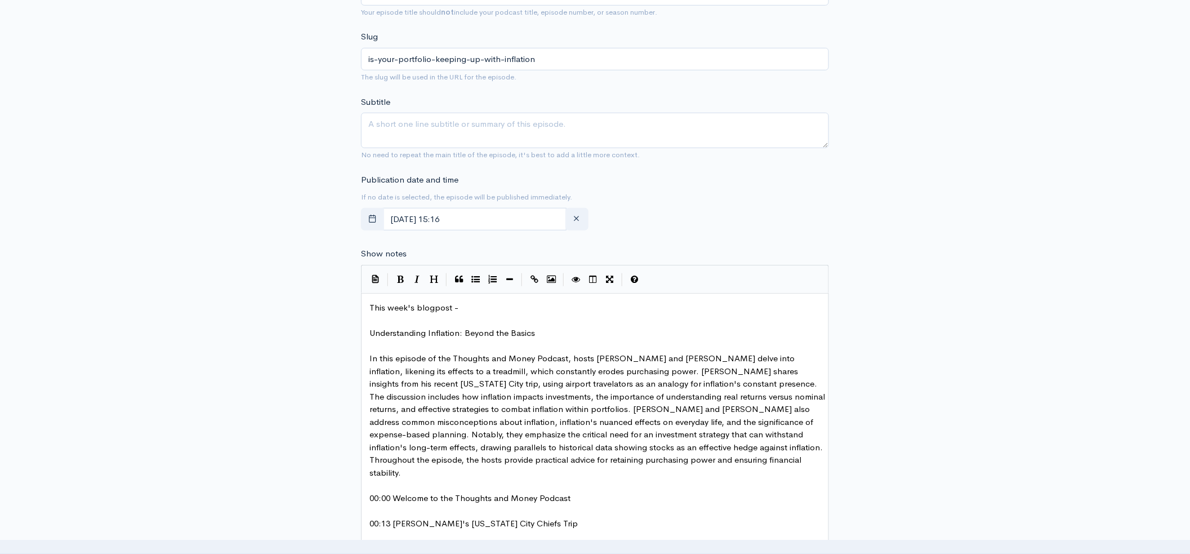
scroll to position [344, 0]
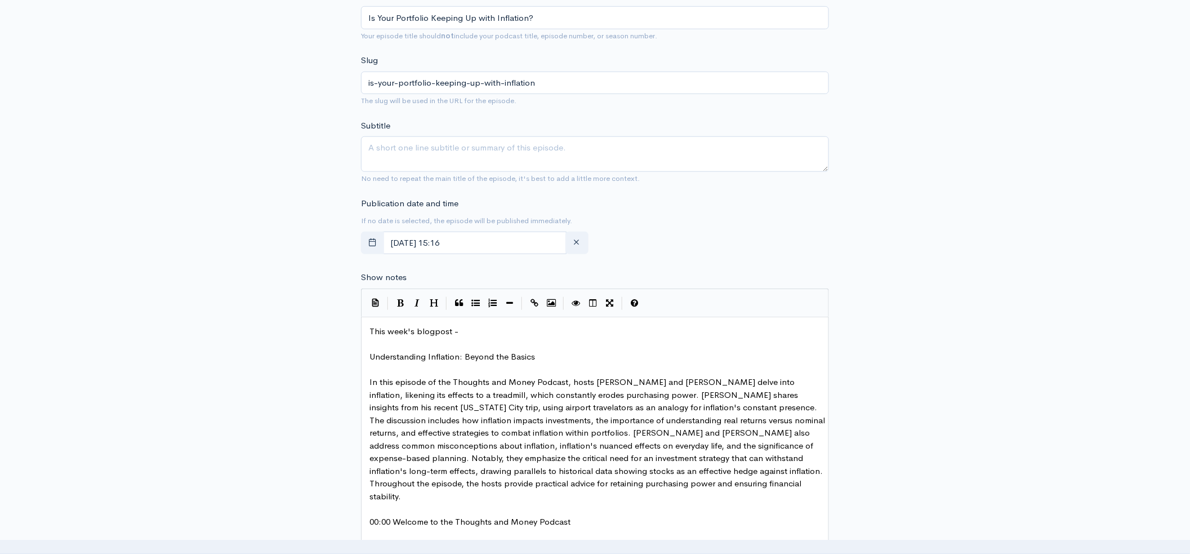
type textarea "nd the Basics"
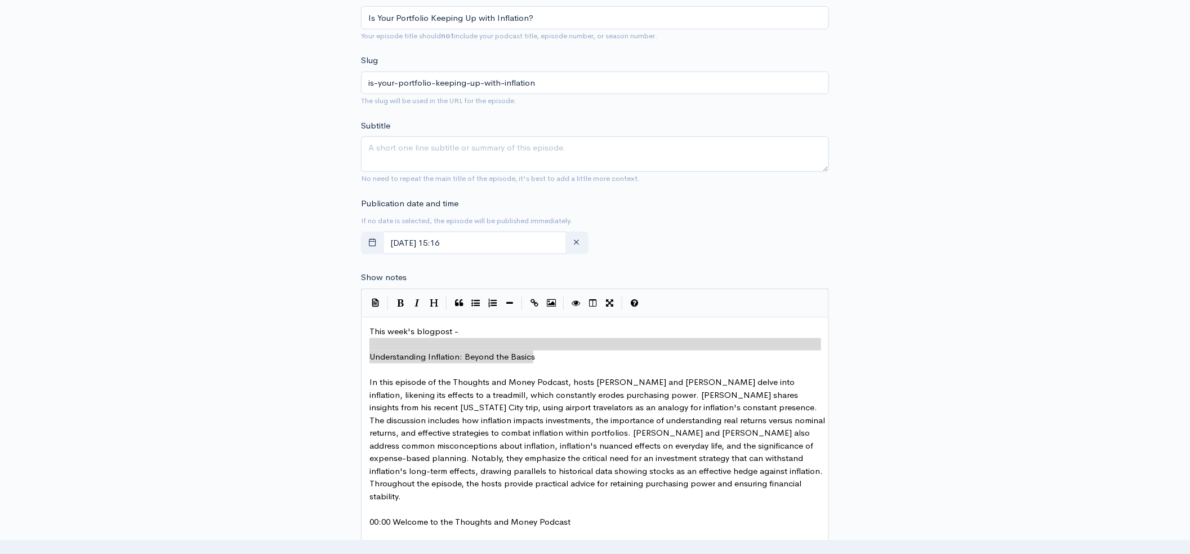
type textarea "Understanding Inflation: Beyond the Basics"
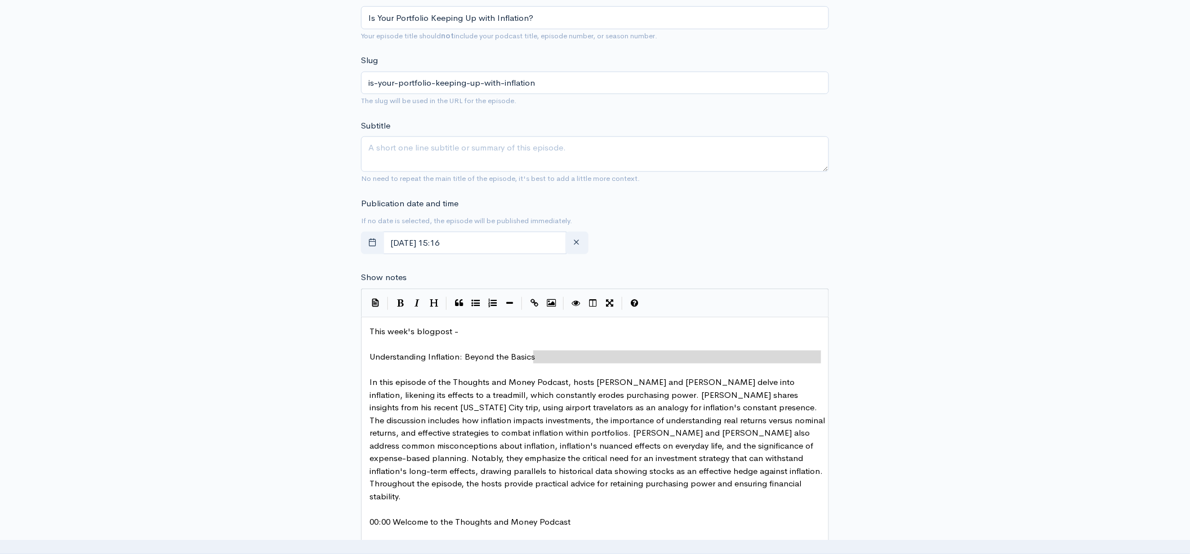
type textarea "Understanding Inflation: Beyond the Basics"
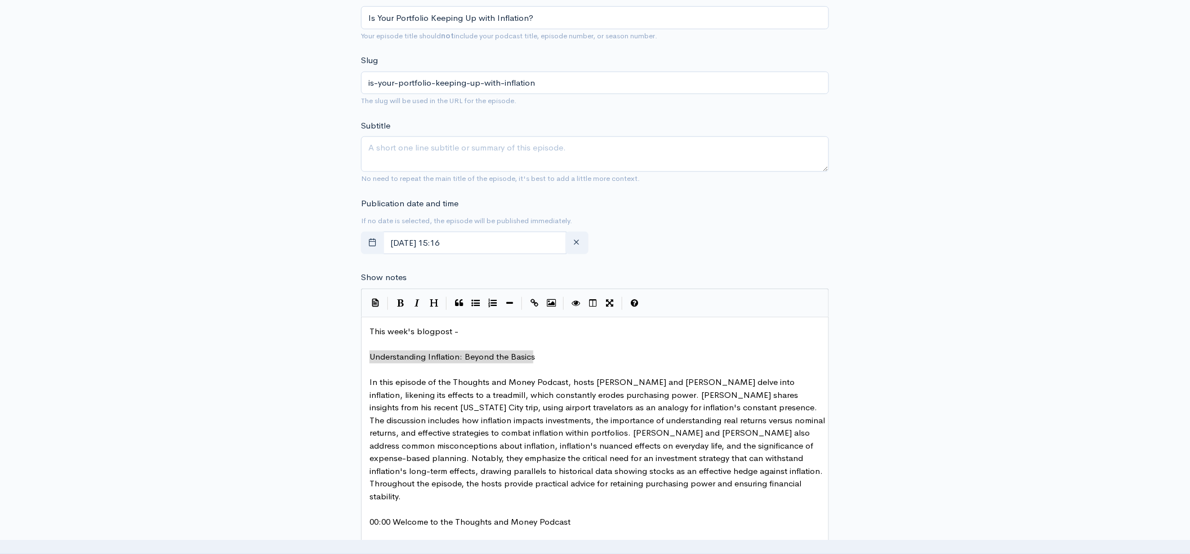
drag, startPoint x: 552, startPoint y: 358, endPoint x: 318, endPoint y: 362, distance: 234.3
click at [493, 152] on textarea "Subtitle" at bounding box center [595, 153] width 468 height 35
paste textarea "Understanding Inflation: Beyond the Basics"
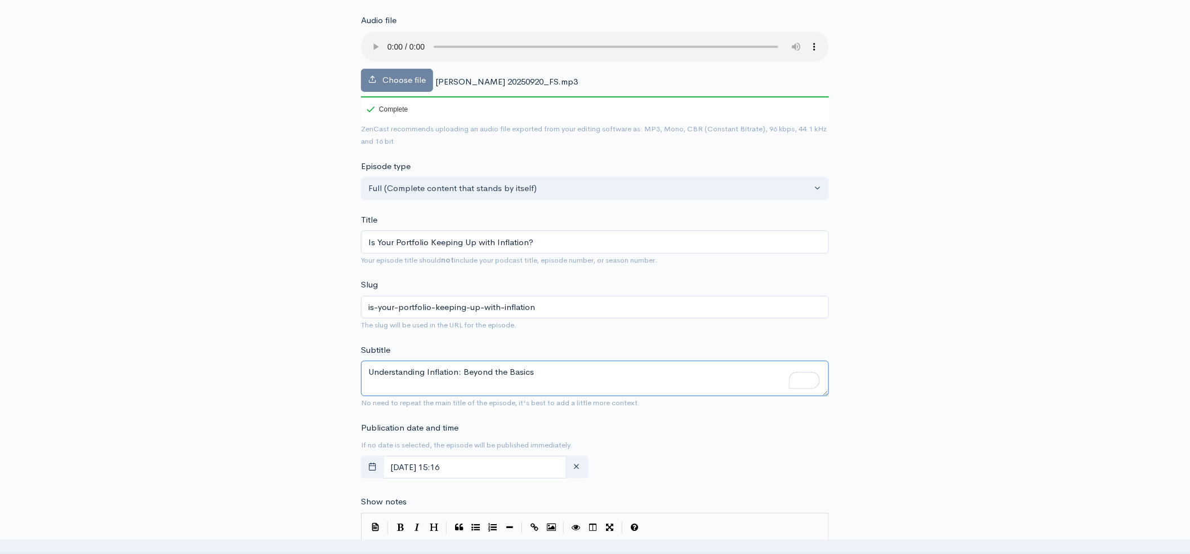
scroll to position [133, 0]
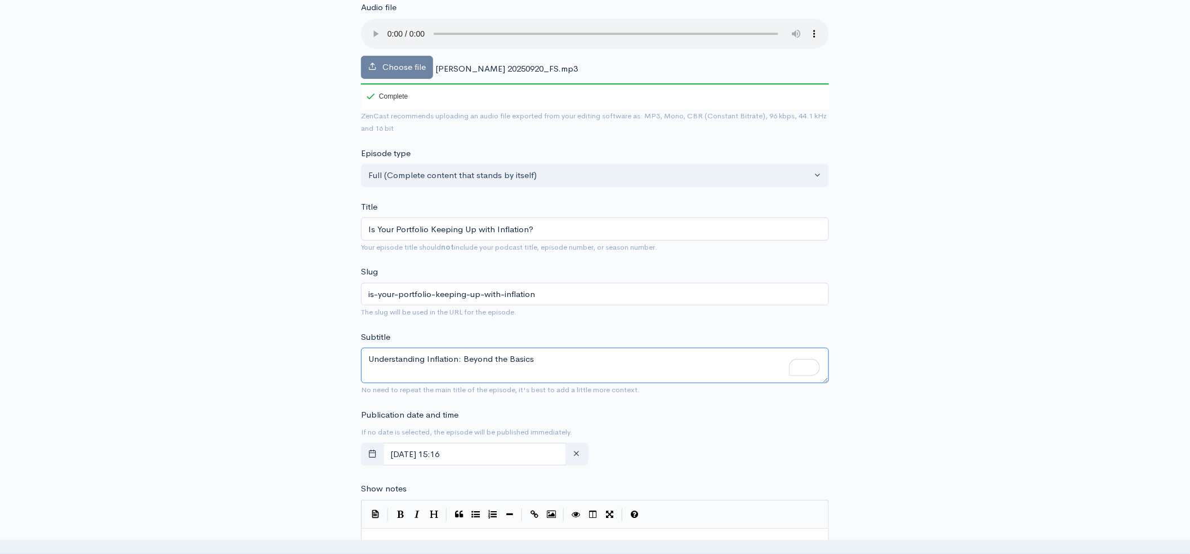
type textarea "Understanding Inflation: Beyond the Basics"
click at [515, 451] on input "September, 18 2025 15:16" at bounding box center [475, 454] width 184 height 23
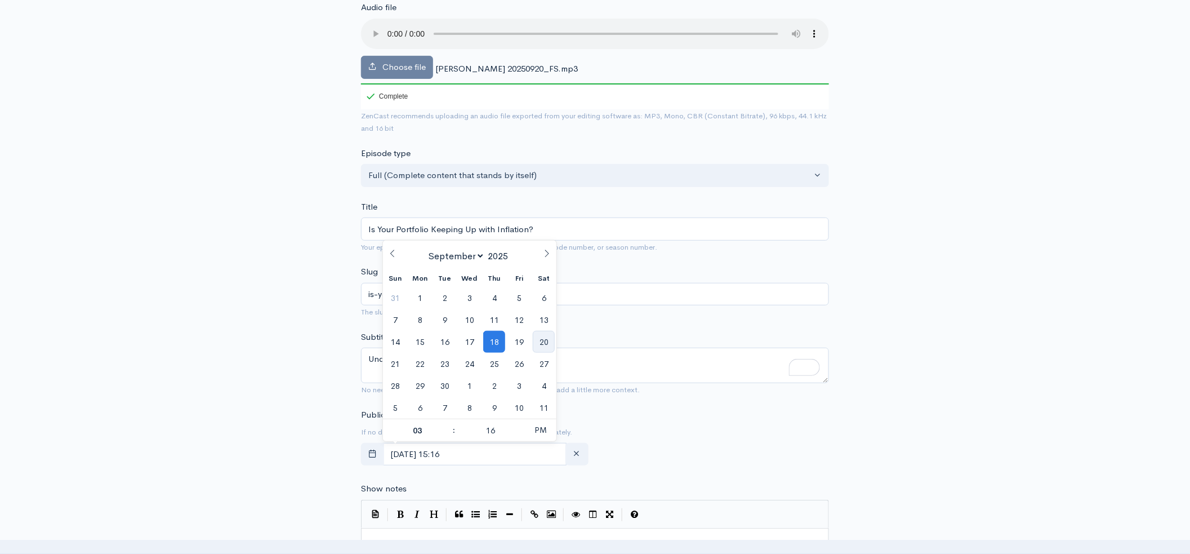
click at [537, 338] on span "20" at bounding box center [544, 342] width 22 height 22
type input "[DATE] 15:16"
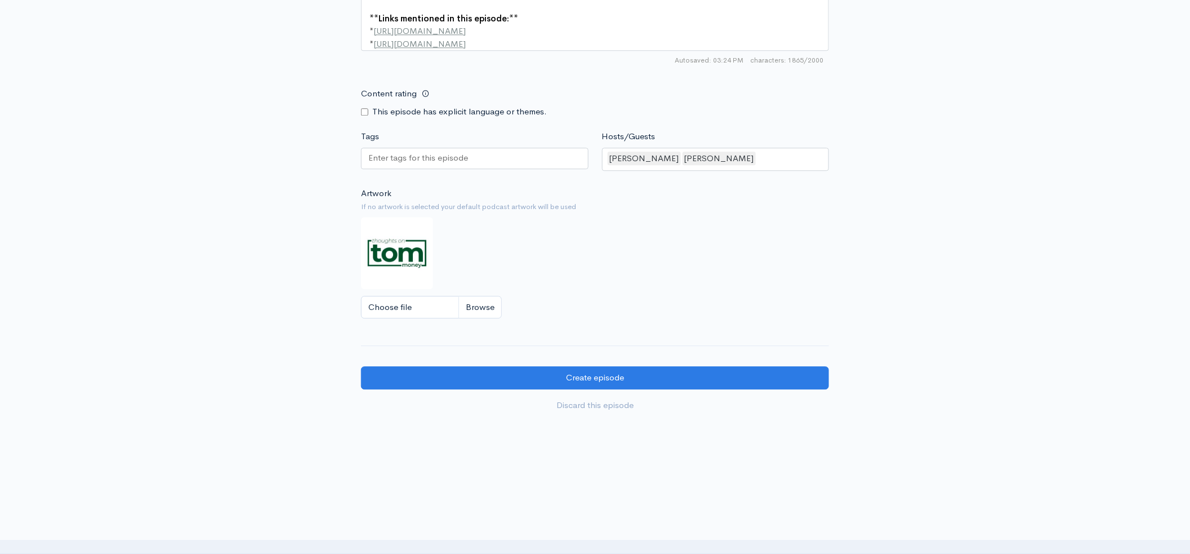
scroll to position [1234, 0]
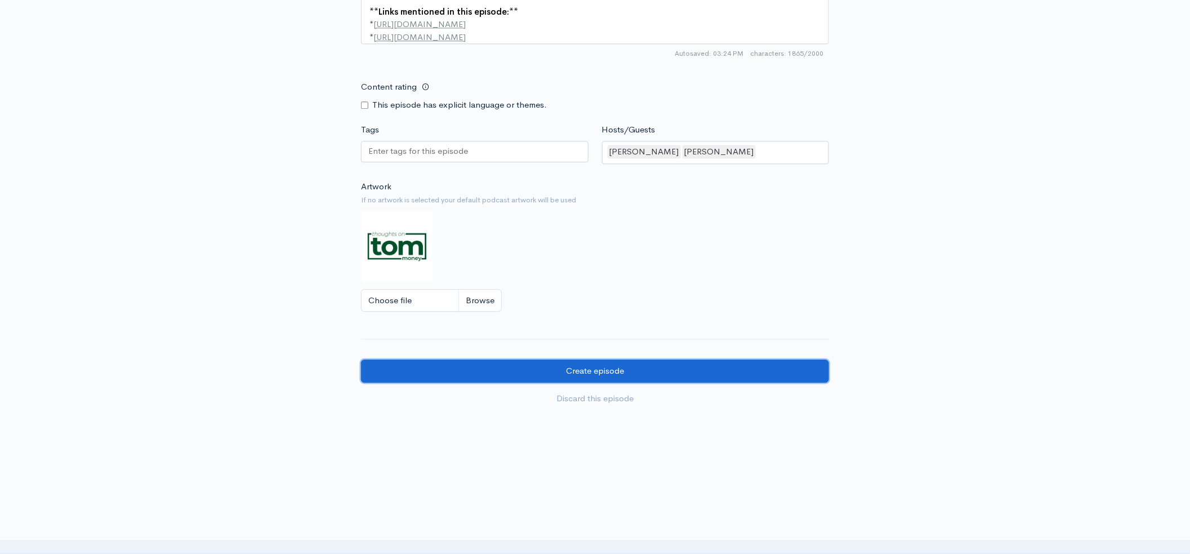
click at [627, 373] on input "Create episode" at bounding box center [595, 370] width 468 height 23
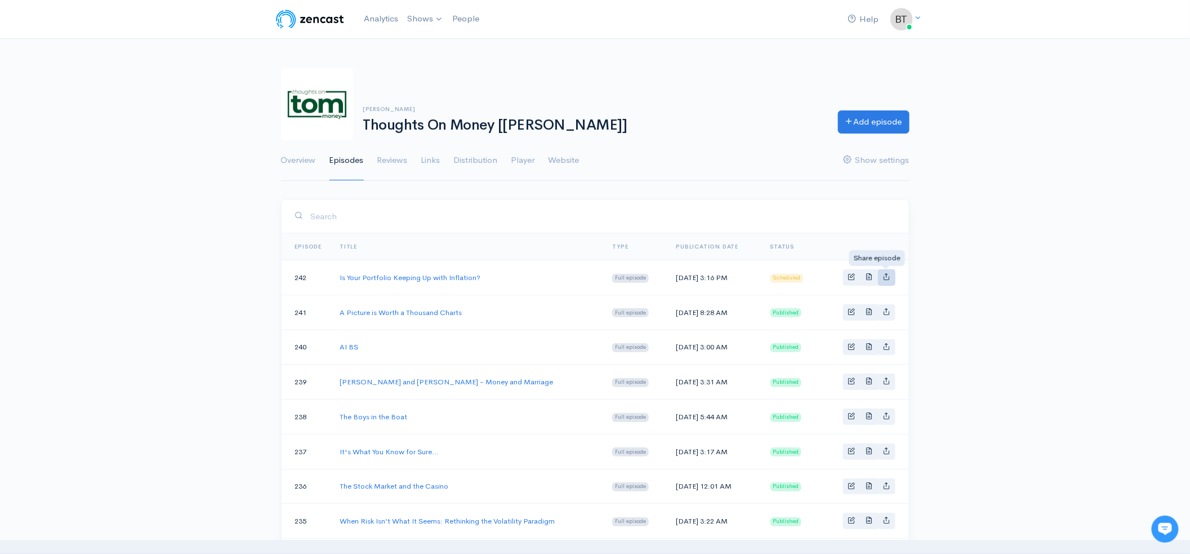
click at [889, 277] on icon "Basic example" at bounding box center [886, 276] width 7 height 7
type input "https://thoughts-on-money.zencast.website/episodes/is-your-portfolio-keeping-up…"
type input "https://p.podderapp.com/5896583153/media.zencast.fm/thoughts-on-money/7e0ce032-…"
type input "<iframe src='https://share.zencast.fm/embed/episode/7e0ce032-60d6-4365-9d81-cff…"
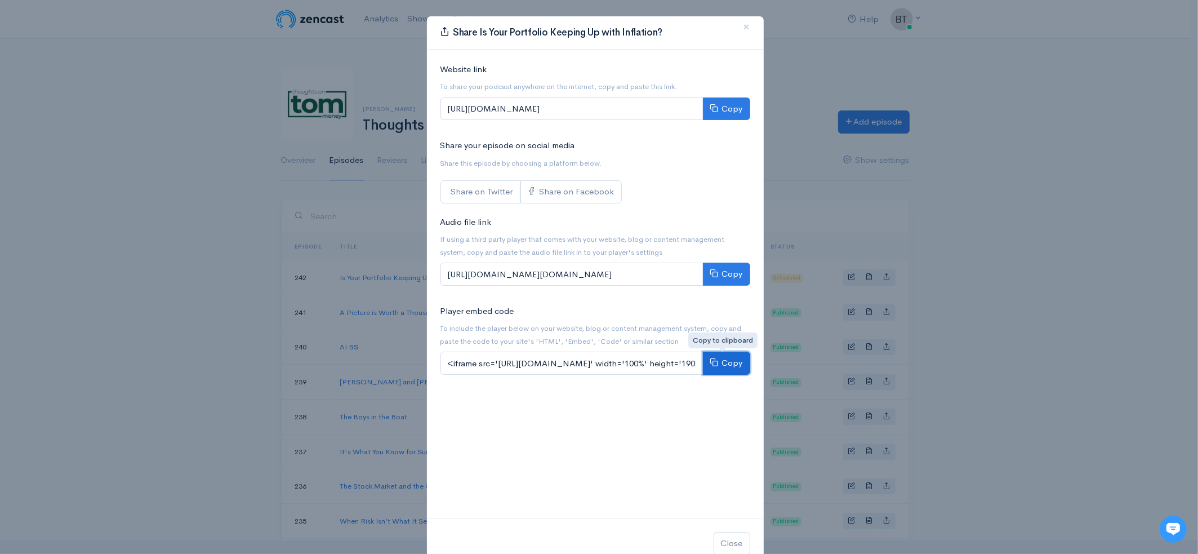
click at [733, 365] on button "Copy" at bounding box center [726, 362] width 47 height 23
click at [1165, 292] on div "Share Is Your Portfolio Keeping Up with Inflation? × Website link To share your…" at bounding box center [599, 277] width 1198 height 554
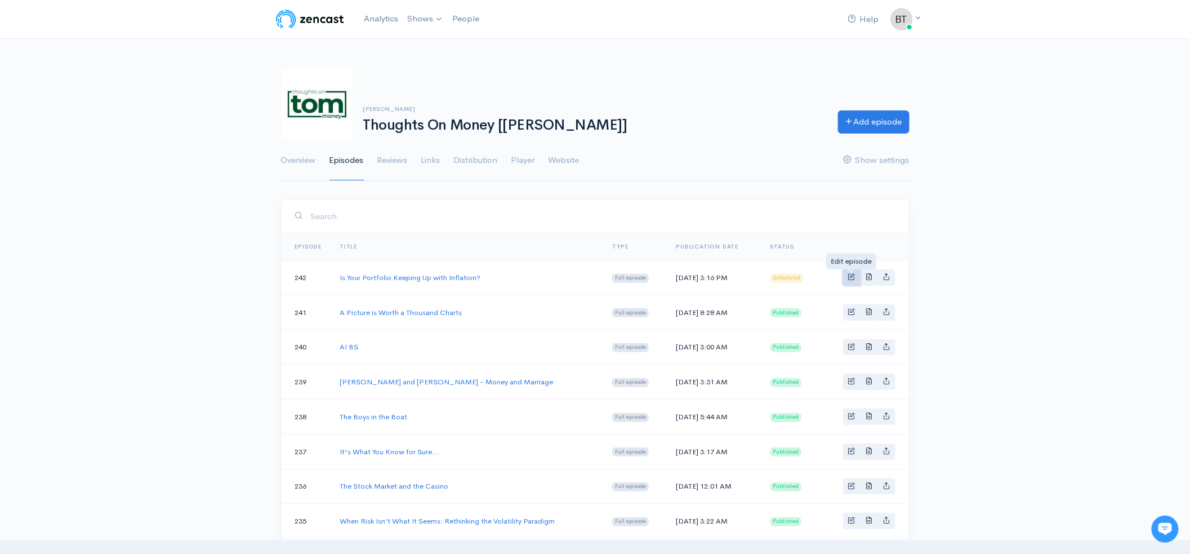
click at [854, 273] on span "Basic example" at bounding box center [851, 276] width 7 height 7
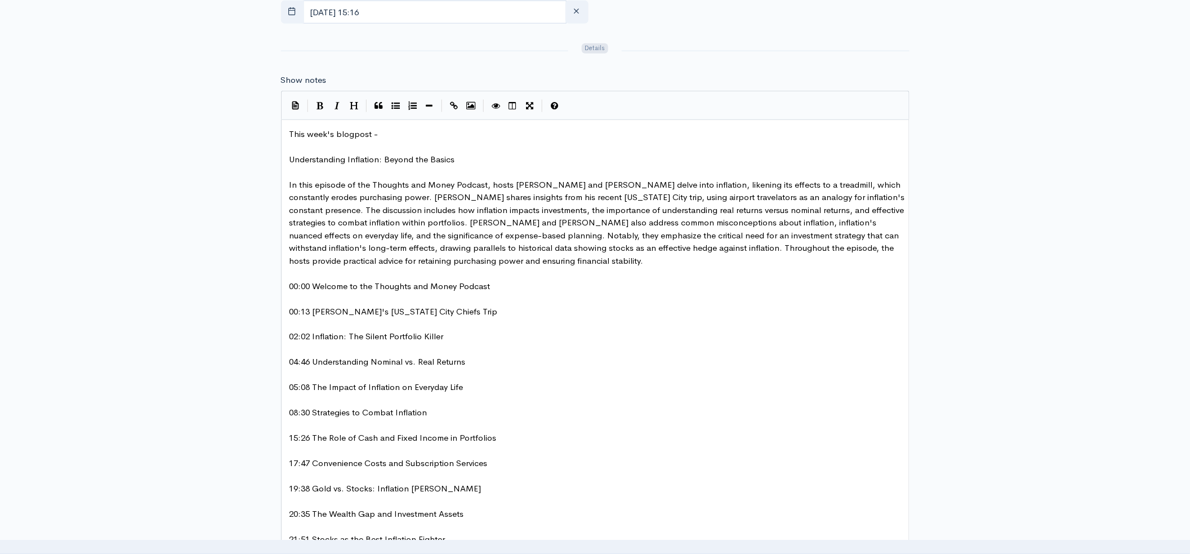
scroll to position [564, 0]
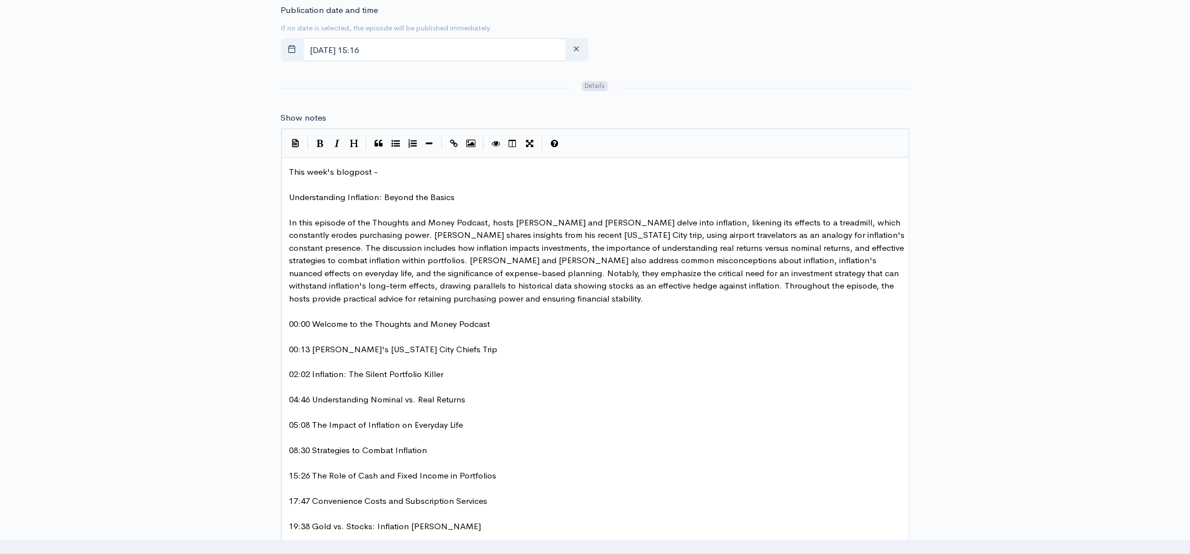
click at [408, 172] on pre "This week's blogpost -" at bounding box center [599, 172] width 624 height 13
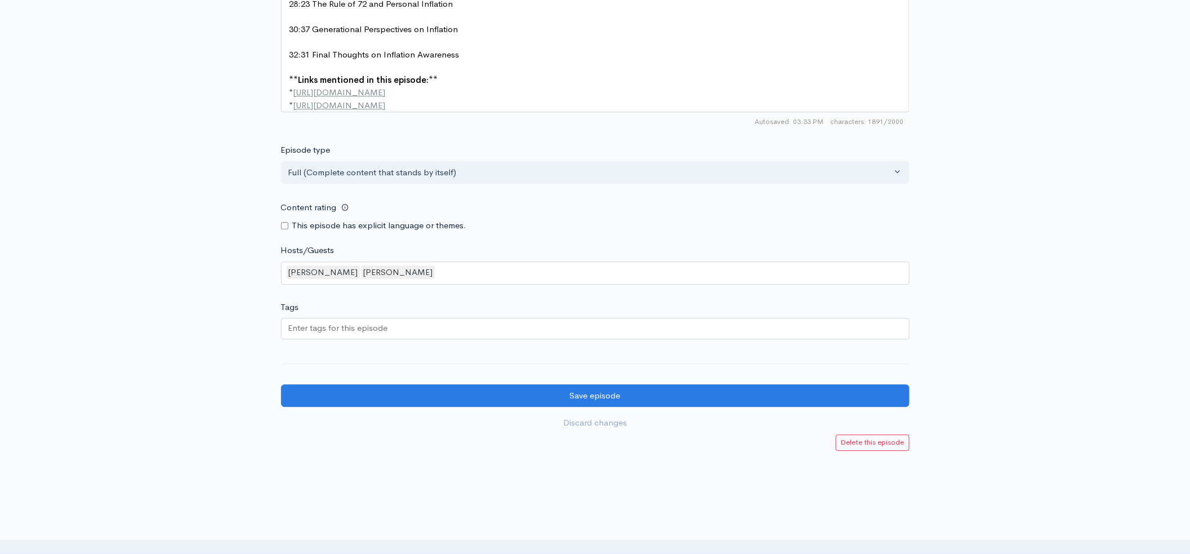
scroll to position [1237, 0]
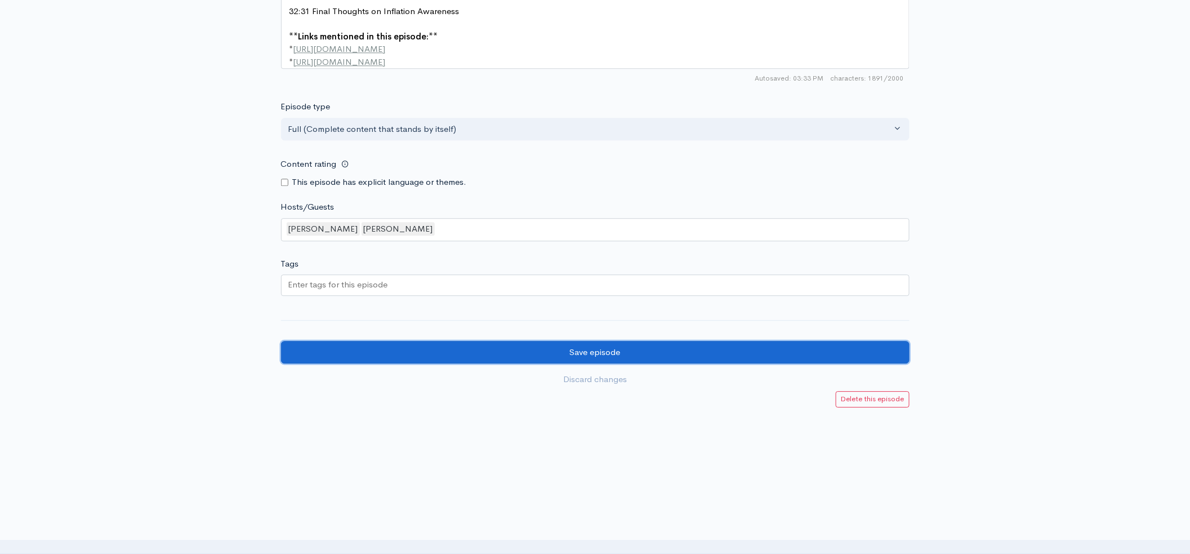
click at [616, 349] on input "Save episode" at bounding box center [595, 352] width 628 height 23
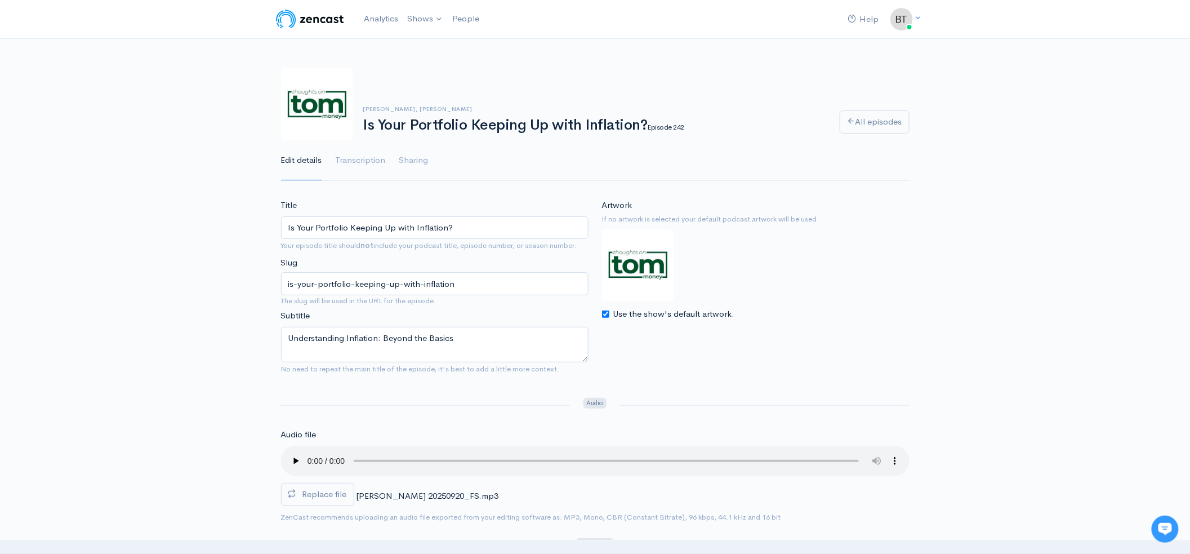
click at [1037, 170] on div "[PERSON_NAME], [PERSON_NAME] Is Your Portfolio Keeping Up with Inflation? Episo…" at bounding box center [595, 118] width 1190 height 127
click at [1044, 155] on div "[PERSON_NAME], [PERSON_NAME] Is Your Portfolio Keeping Up with Inflation? Episo…" at bounding box center [595, 118] width 1190 height 127
